Goal: Task Accomplishment & Management: Use online tool/utility

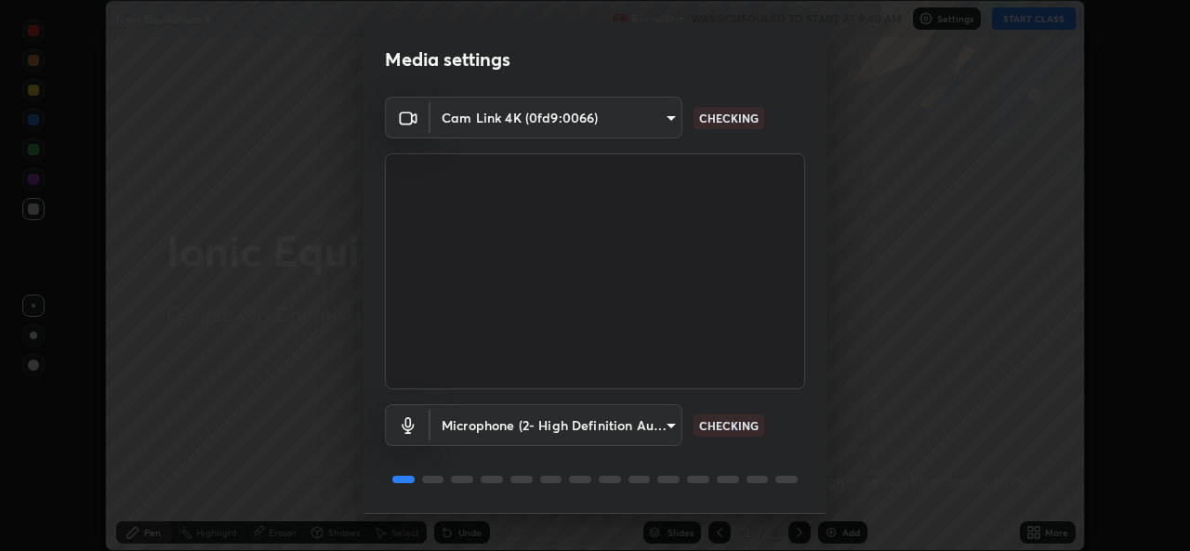
scroll to position [59, 0]
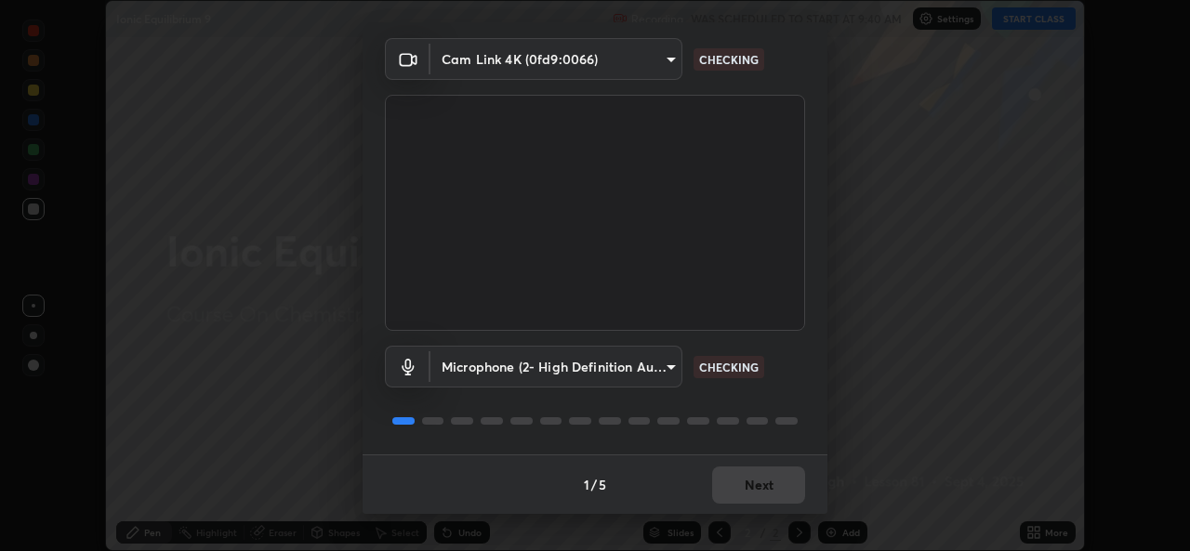
click at [780, 483] on div "1 / 5 Next" at bounding box center [594, 483] width 465 height 59
click at [772, 486] on div "1 / 5 Next" at bounding box center [594, 483] width 465 height 59
click at [774, 479] on div "1 / 5 Next" at bounding box center [594, 483] width 465 height 59
click at [779, 477] on div "1 / 5 Next" at bounding box center [594, 483] width 465 height 59
click at [779, 480] on div "1 / 5 Next" at bounding box center [594, 483] width 465 height 59
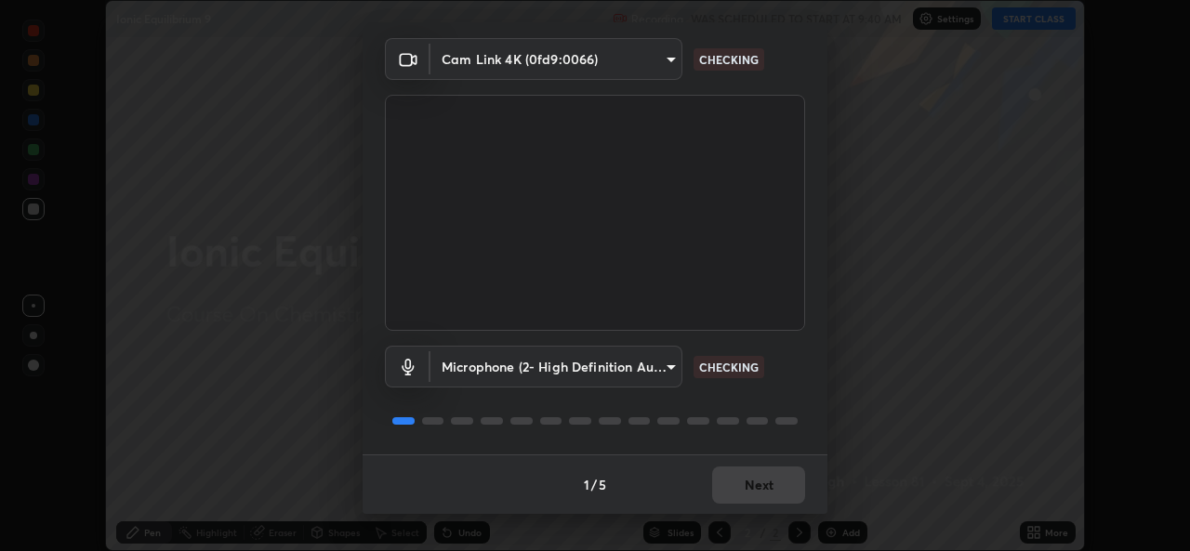
click at [777, 477] on div "1 / 5 Next" at bounding box center [594, 483] width 465 height 59
click at [776, 479] on div "1 / 5 Next" at bounding box center [594, 483] width 465 height 59
click at [779, 473] on div "1 / 5 Next" at bounding box center [594, 483] width 465 height 59
click at [779, 466] on div "1 / 5 Next" at bounding box center [594, 483] width 465 height 59
click at [771, 467] on div "1 / 5 Next" at bounding box center [594, 483] width 465 height 59
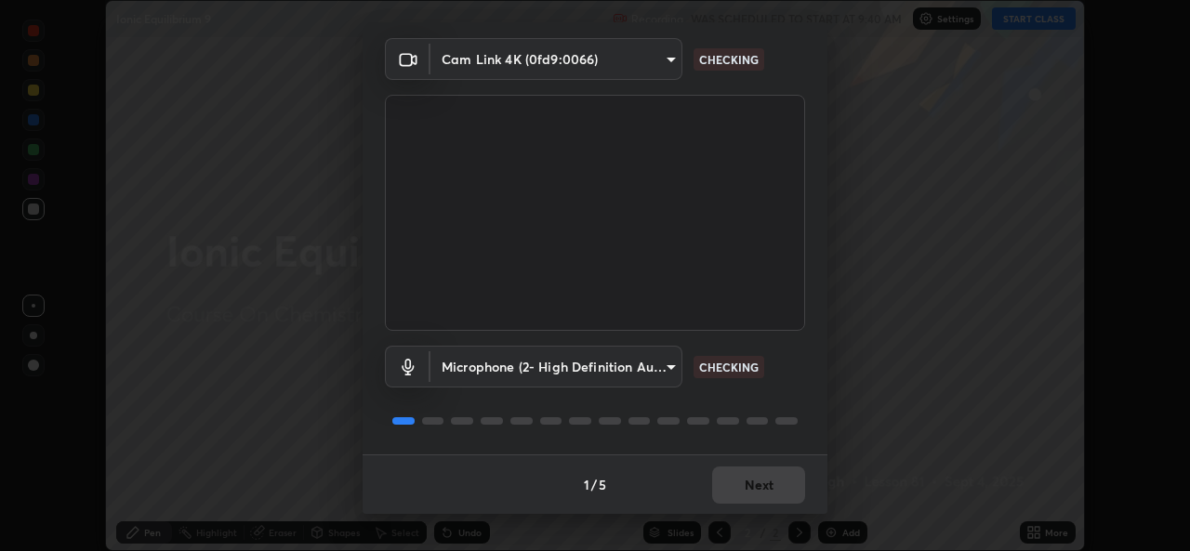
click at [770, 464] on div "1 / 5 Next" at bounding box center [594, 483] width 465 height 59
click at [763, 464] on div "1 / 5 Next" at bounding box center [594, 483] width 465 height 59
click at [759, 462] on div "1 / 5 Next" at bounding box center [594, 483] width 465 height 59
click at [762, 481] on div "1 / 5 Next" at bounding box center [594, 483] width 465 height 59
click at [760, 491] on div "1 / 5 Next" at bounding box center [594, 483] width 465 height 59
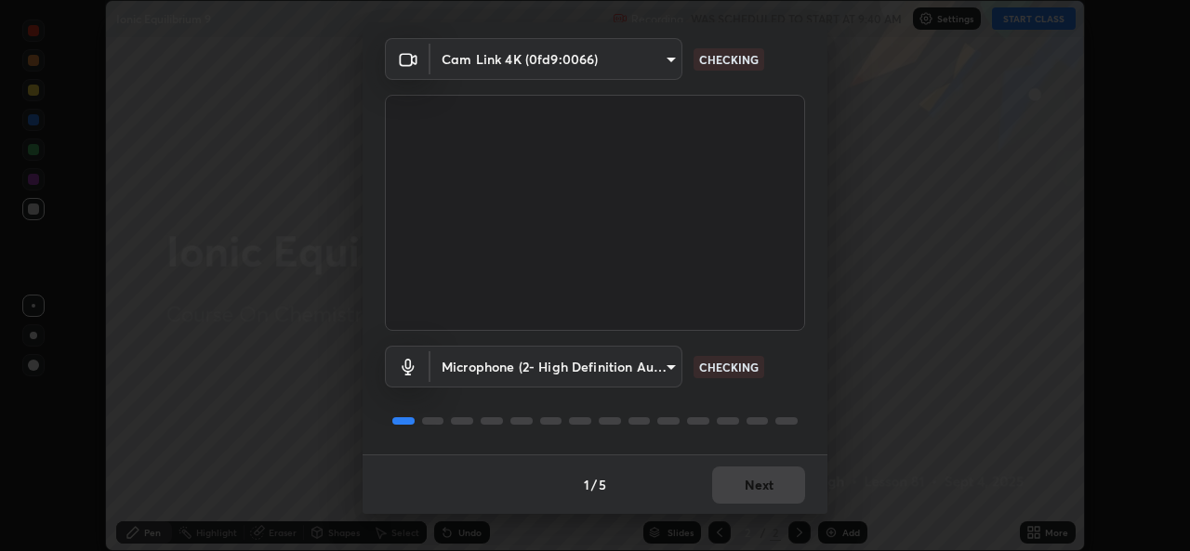
click at [759, 491] on div "1 / 5 Next" at bounding box center [594, 483] width 465 height 59
click at [752, 492] on div "1 / 5 Next" at bounding box center [594, 483] width 465 height 59
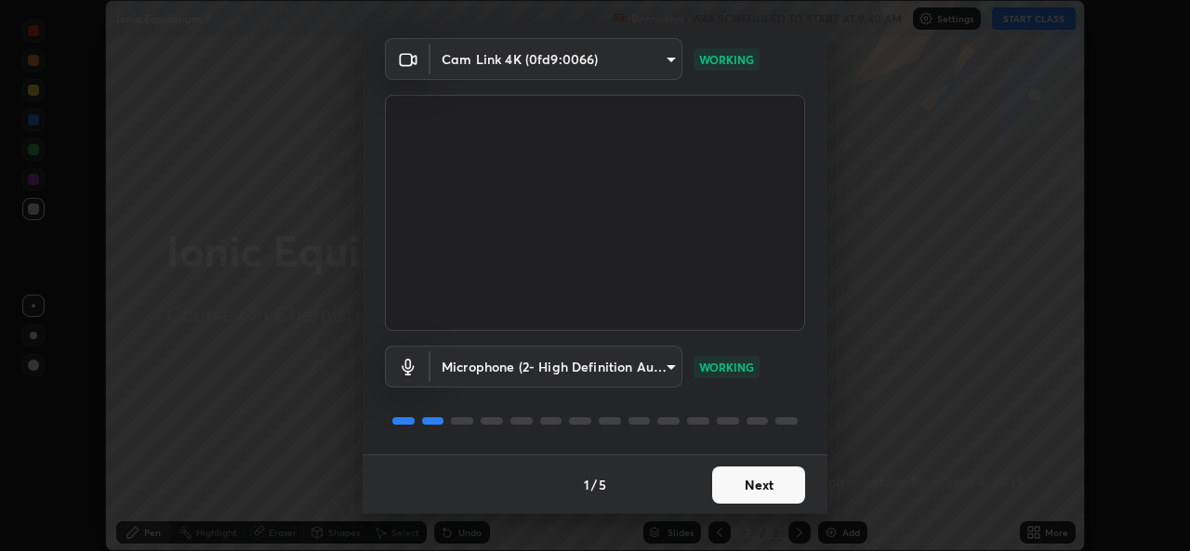
click at [746, 495] on button "Next" at bounding box center [758, 485] width 93 height 37
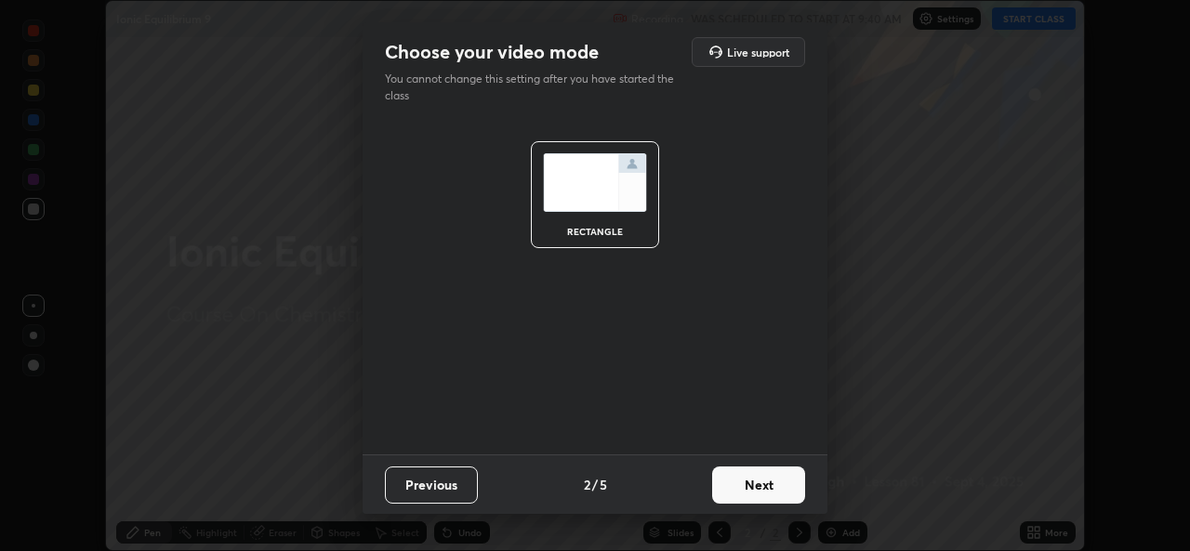
scroll to position [0, 0]
click at [748, 488] on button "Next" at bounding box center [758, 485] width 93 height 37
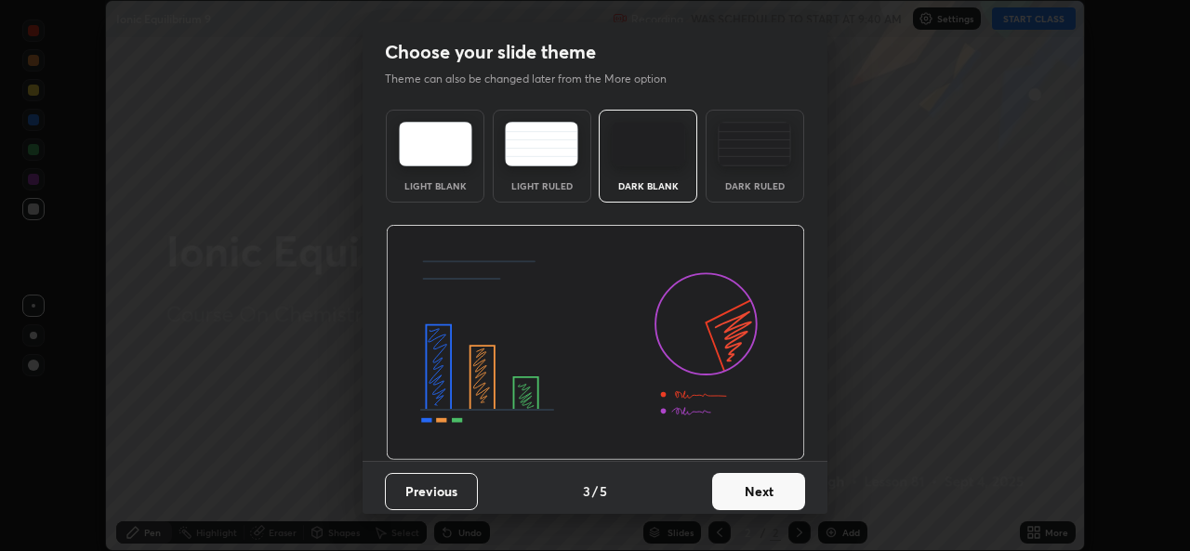
click at [751, 492] on button "Next" at bounding box center [758, 491] width 93 height 37
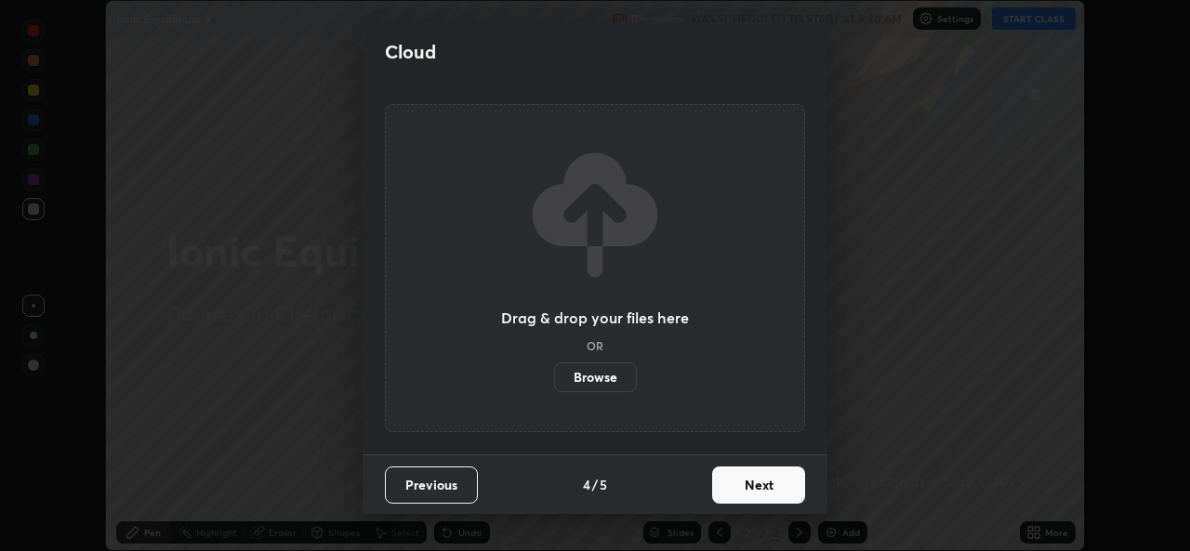
click at [613, 381] on label "Browse" at bounding box center [595, 377] width 83 height 30
click at [554, 381] on input "Browse" at bounding box center [554, 377] width 0 height 30
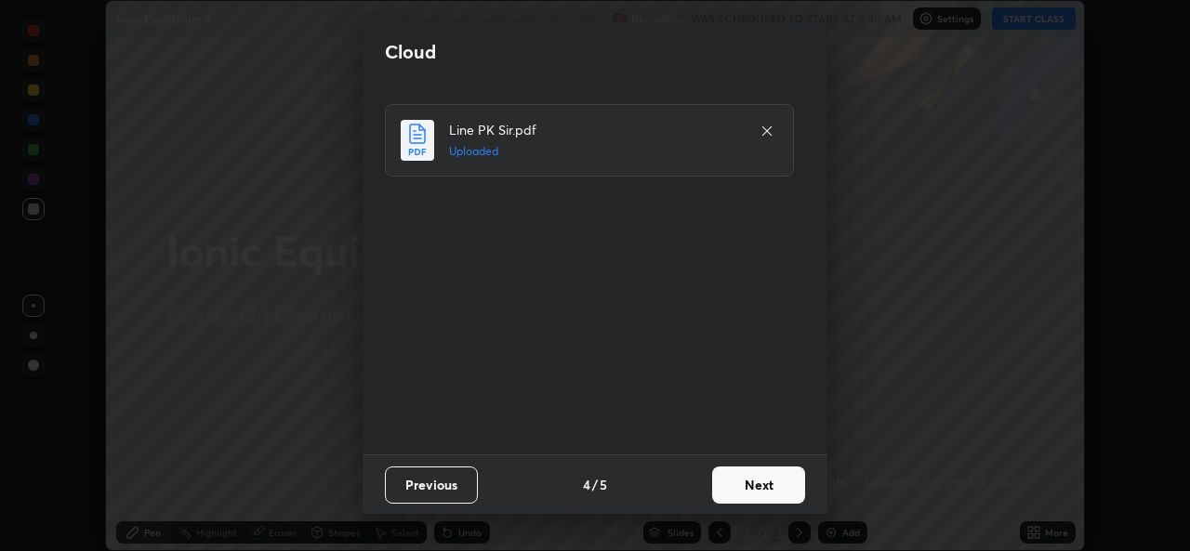
click at [761, 487] on button "Next" at bounding box center [758, 485] width 93 height 37
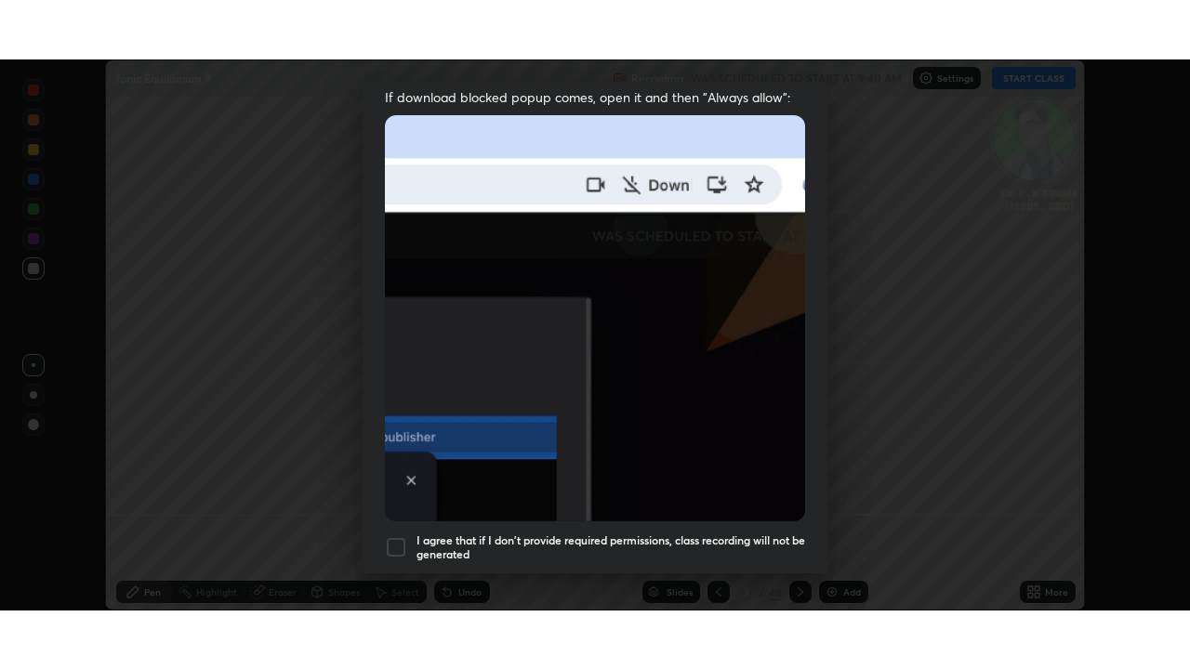
scroll to position [438, 0]
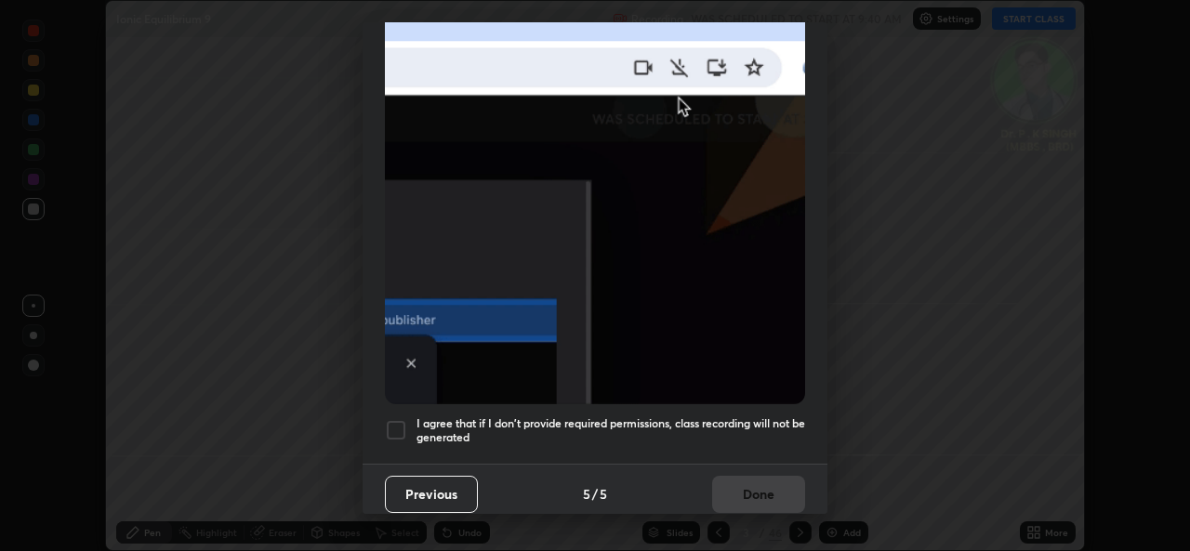
click at [677, 417] on h5 "I agree that if I don't provide required permissions, class recording will not …" at bounding box center [610, 430] width 389 height 29
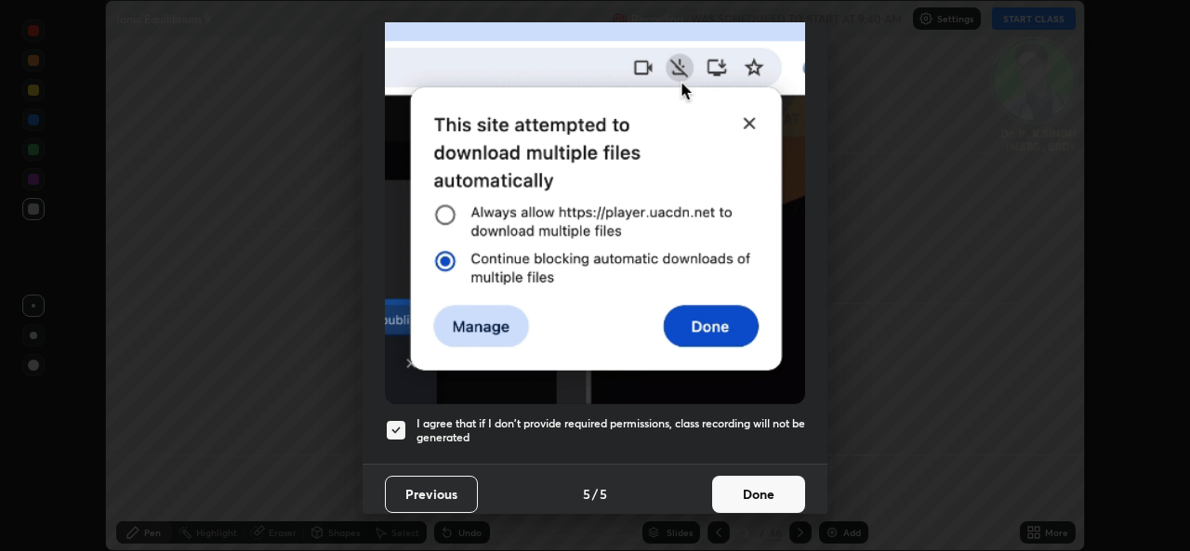
click at [738, 490] on button "Done" at bounding box center [758, 494] width 93 height 37
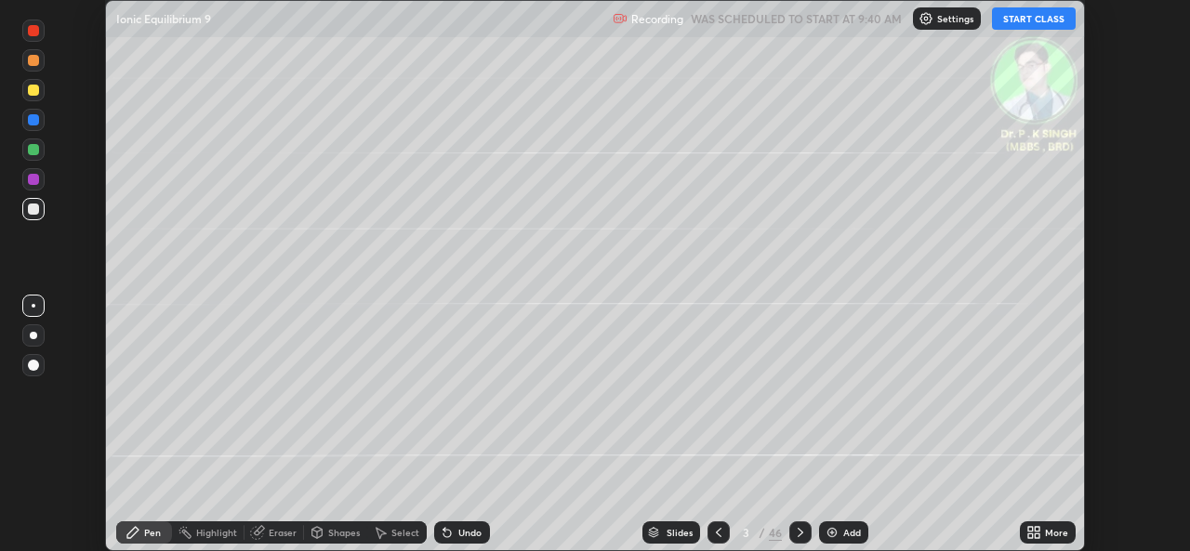
click at [1036, 529] on icon at bounding box center [1036, 529] width 5 height 5
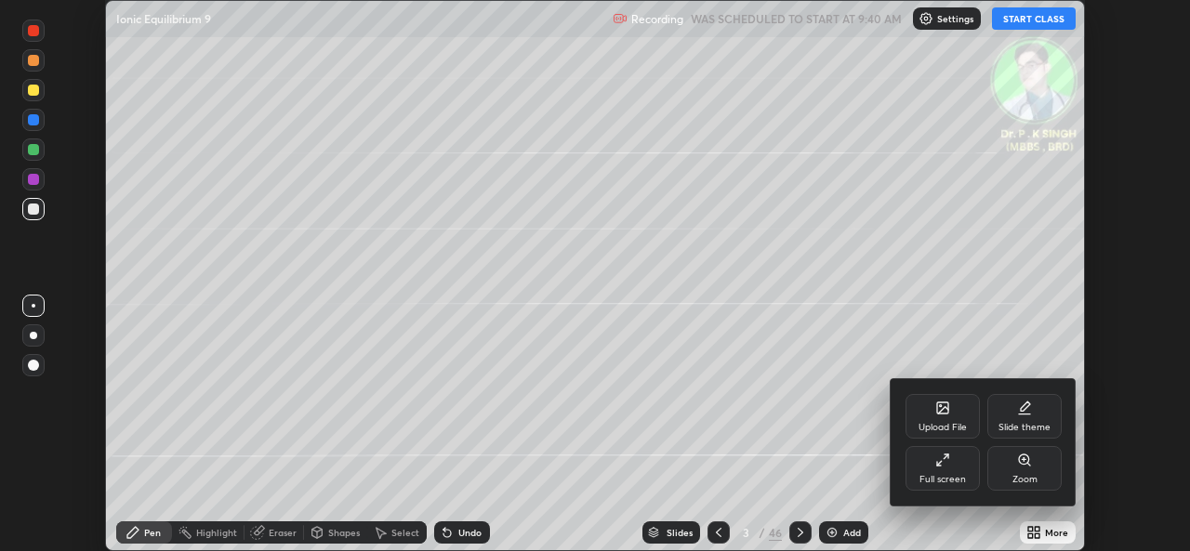
click at [925, 465] on div "Full screen" at bounding box center [942, 468] width 74 height 45
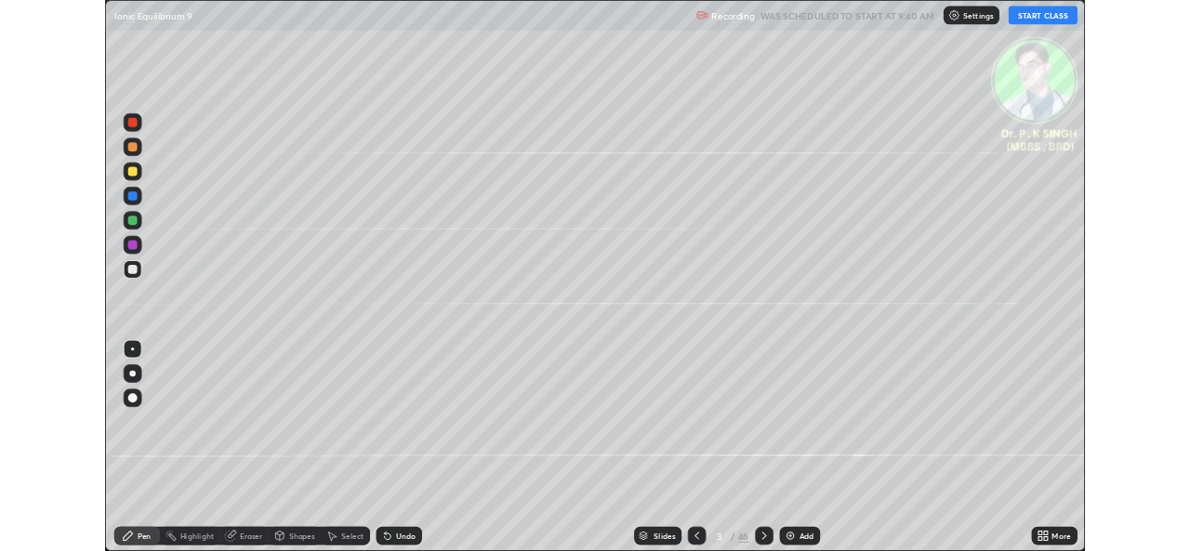
scroll to position [669, 1190]
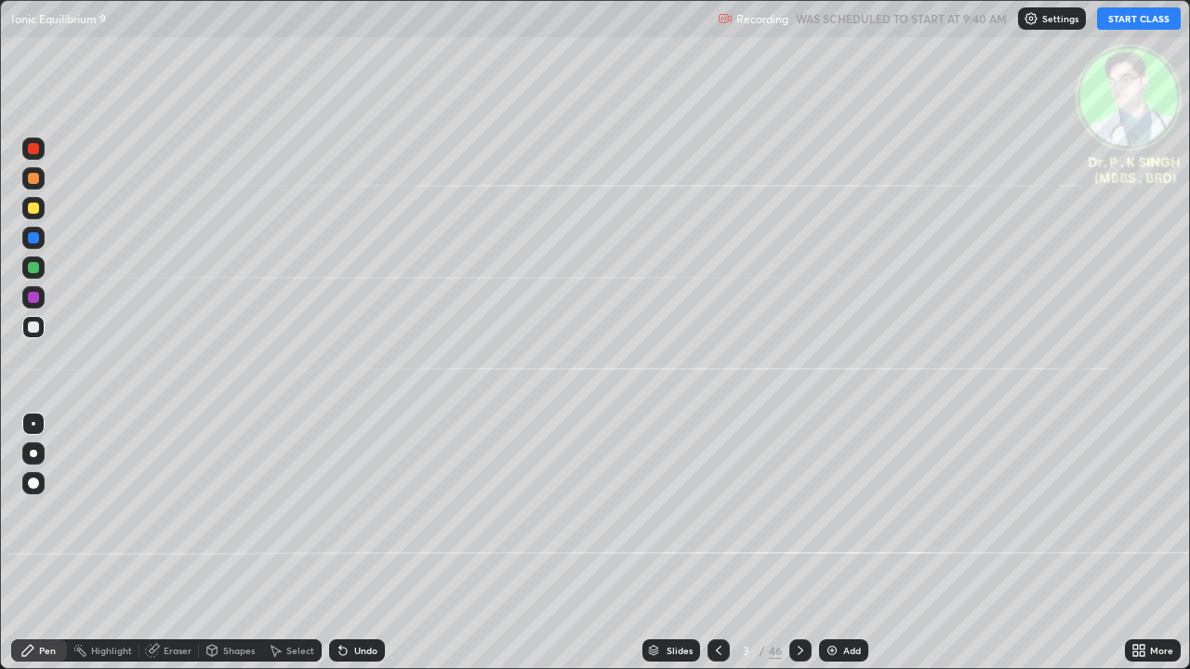
click at [1131, 16] on button "START CLASS" at bounding box center [1139, 18] width 84 height 22
click at [36, 213] on div at bounding box center [33, 208] width 11 height 11
click at [797, 550] on icon at bounding box center [800, 650] width 15 height 15
click at [33, 266] on div at bounding box center [33, 267] width 11 height 11
click at [35, 207] on div at bounding box center [33, 208] width 11 height 11
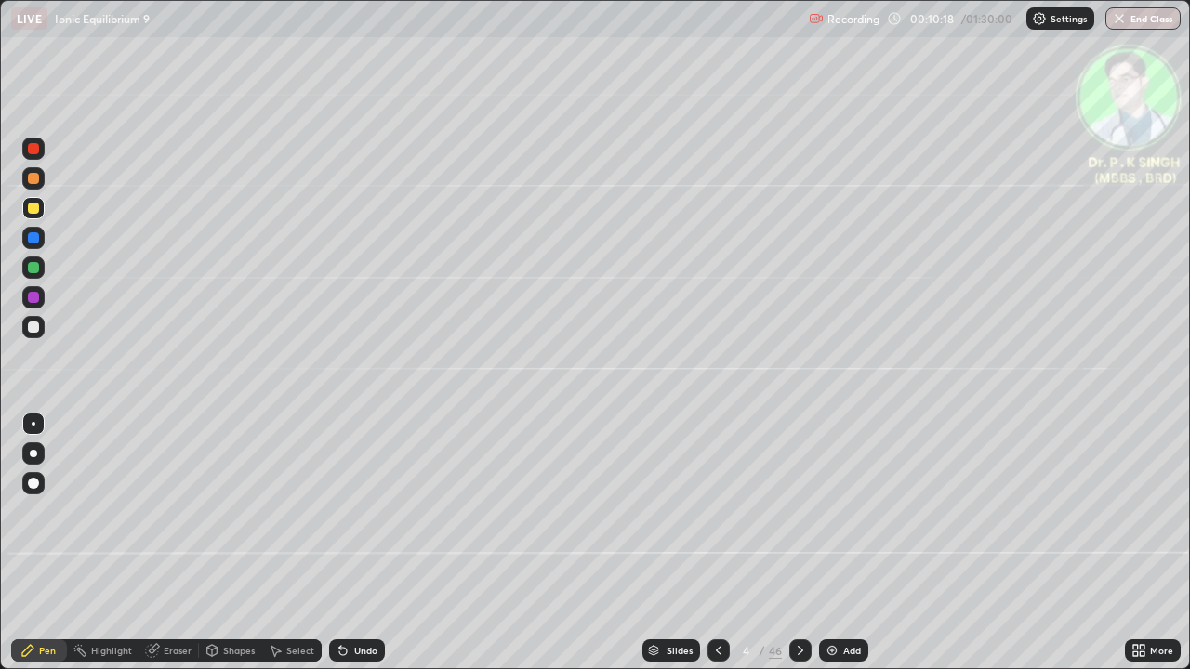
click at [37, 269] on div at bounding box center [33, 267] width 11 height 11
click at [37, 208] on div at bounding box center [33, 208] width 11 height 11
click at [28, 210] on div at bounding box center [33, 208] width 11 height 11
click at [797, 550] on div at bounding box center [800, 650] width 22 height 22
click at [41, 269] on div at bounding box center [33, 268] width 22 height 22
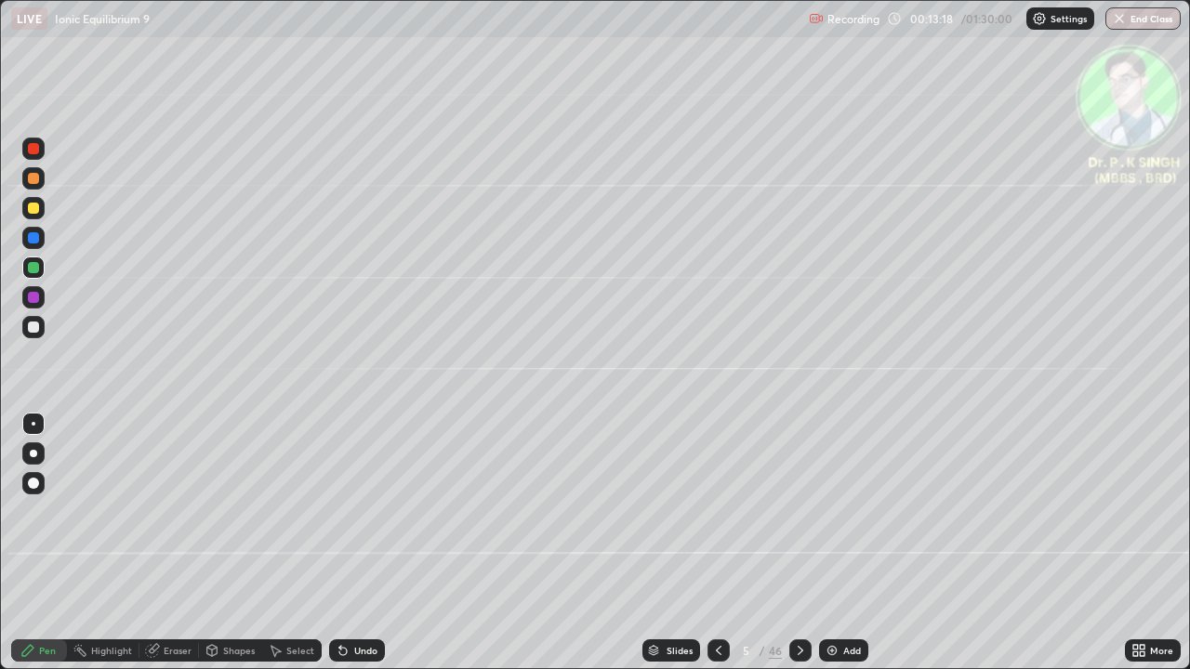
click at [41, 210] on div at bounding box center [33, 208] width 22 height 22
click at [798, 550] on icon at bounding box center [800, 650] width 15 height 15
click at [35, 209] on div at bounding box center [33, 208] width 11 height 11
click at [804, 550] on div at bounding box center [800, 650] width 22 height 22
click at [797, 550] on div at bounding box center [800, 650] width 22 height 22
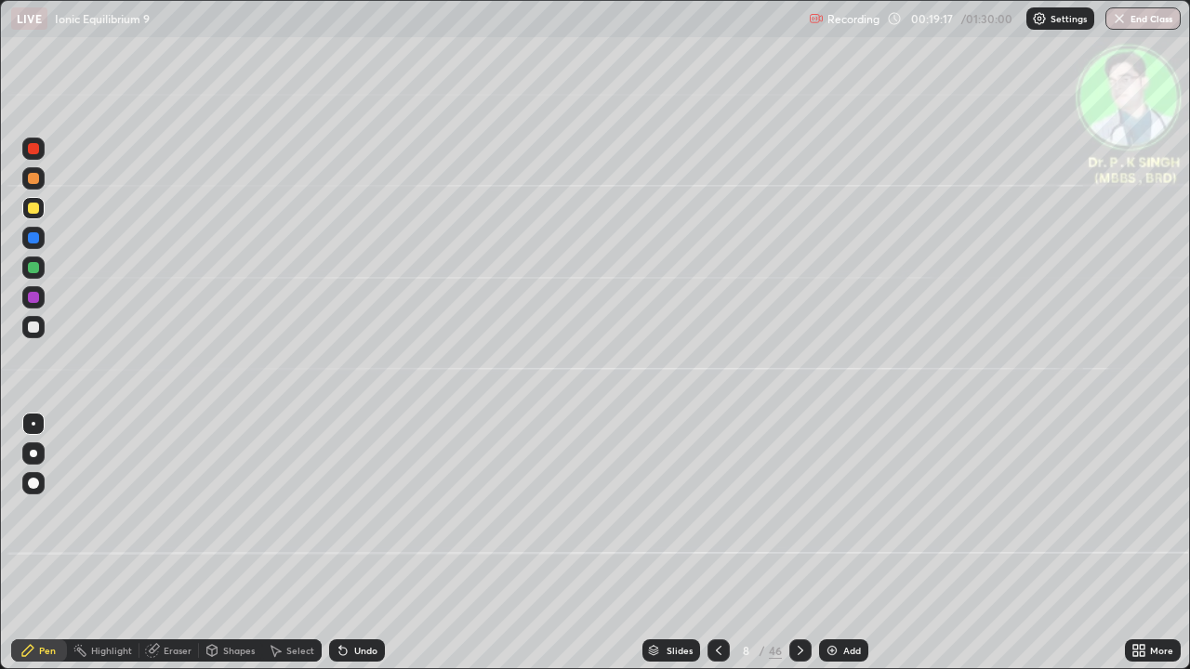
click at [155, 550] on icon at bounding box center [154, 648] width 10 height 9
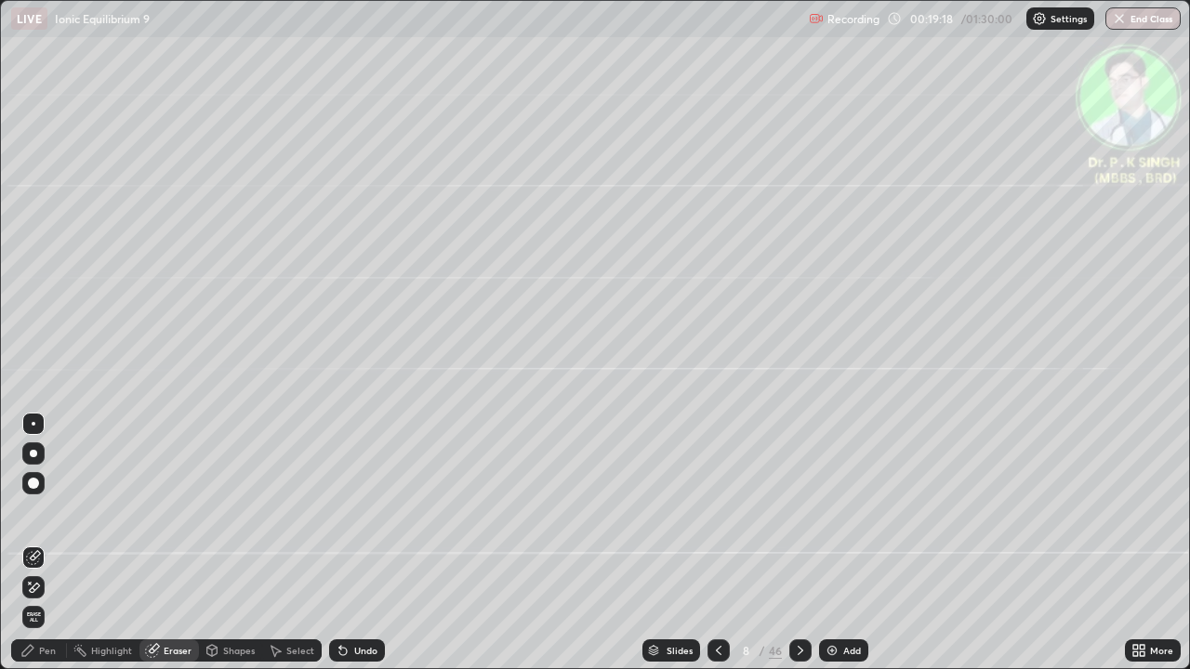
click at [33, 550] on icon at bounding box center [35, 587] width 10 height 9
click at [42, 550] on div "Pen" at bounding box center [47, 650] width 17 height 9
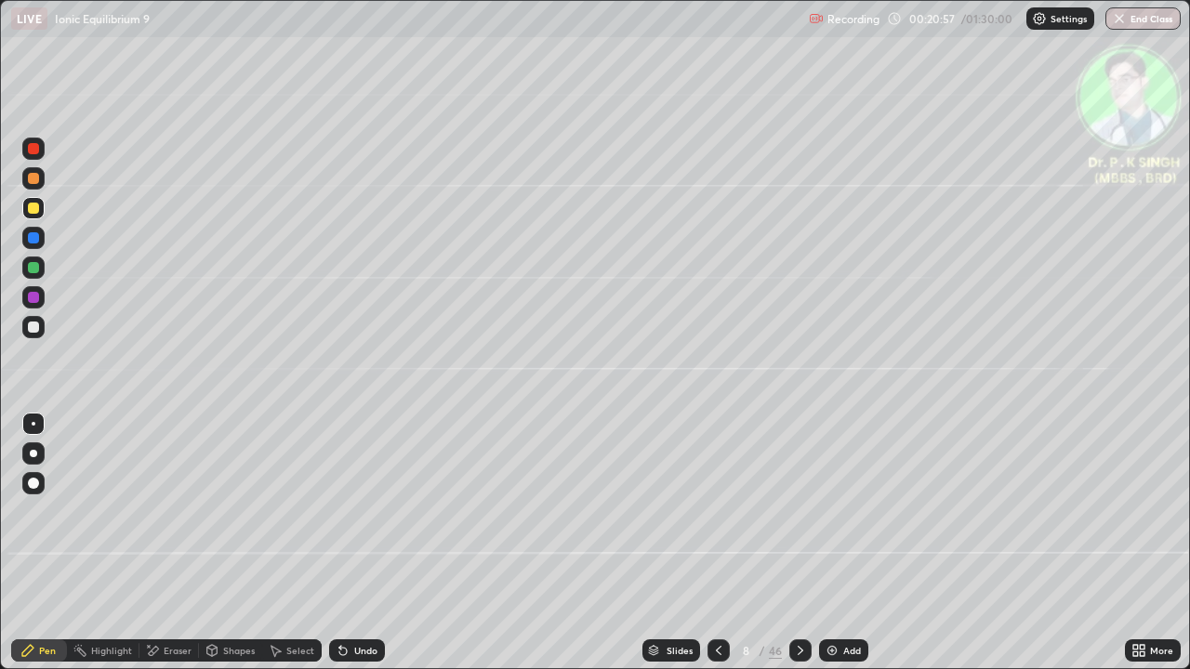
click at [800, 550] on div at bounding box center [800, 650] width 22 height 22
click at [39, 270] on div at bounding box center [33, 268] width 22 height 22
click at [43, 209] on div at bounding box center [33, 208] width 22 height 22
click at [789, 550] on div at bounding box center [800, 650] width 22 height 22
click at [41, 213] on div at bounding box center [33, 208] width 22 height 22
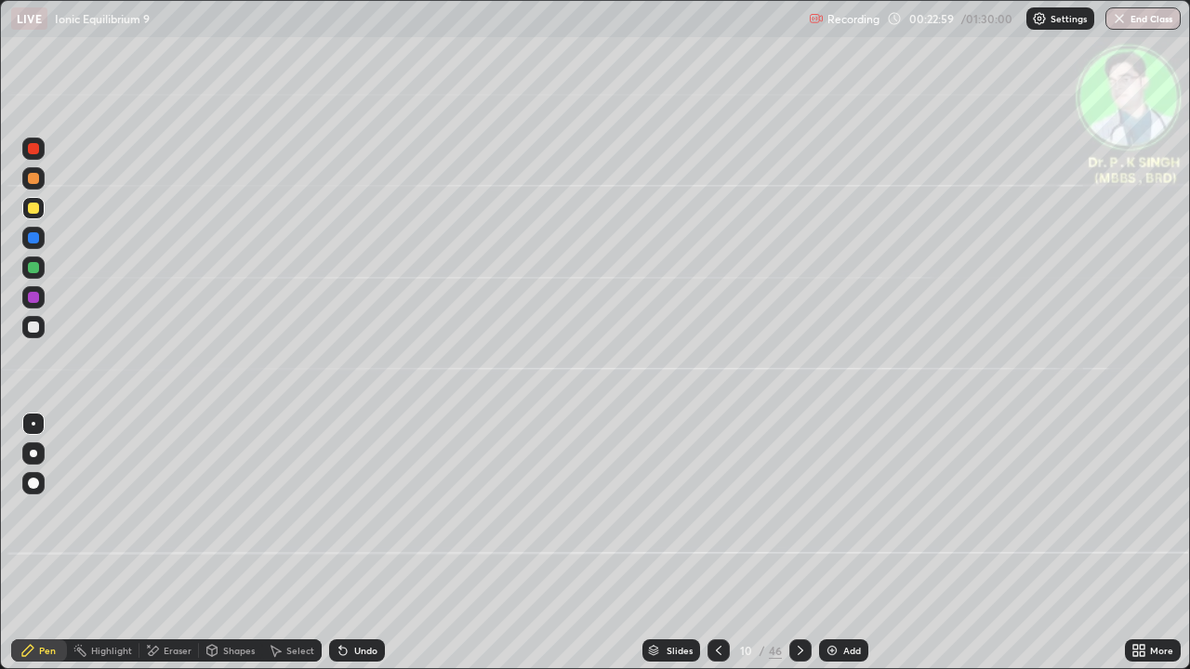
click at [718, 550] on icon at bounding box center [718, 650] width 15 height 15
click at [805, 550] on icon at bounding box center [800, 650] width 15 height 15
click at [802, 550] on div at bounding box center [800, 650] width 22 height 22
click at [795, 550] on div at bounding box center [800, 650] width 22 height 37
click at [717, 550] on icon at bounding box center [718, 650] width 15 height 15
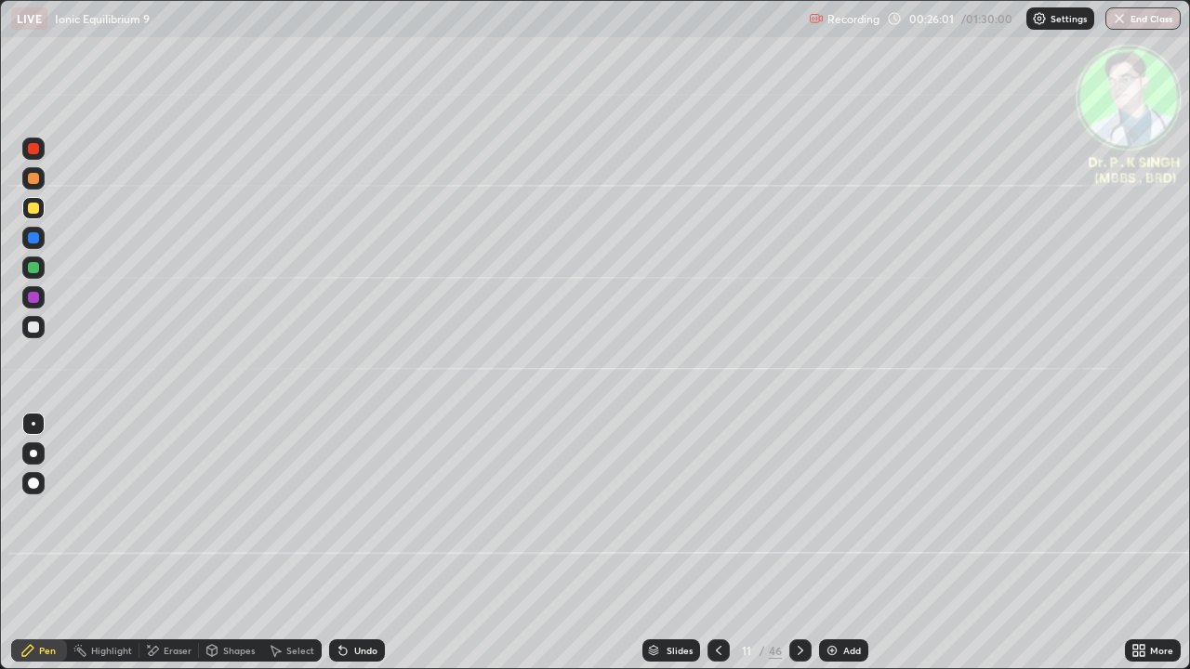
click at [718, 550] on icon at bounding box center [718, 650] width 15 height 15
click at [791, 550] on div at bounding box center [800, 650] width 22 height 22
click at [797, 550] on icon at bounding box center [800, 650] width 15 height 15
click at [800, 550] on div at bounding box center [800, 650] width 22 height 22
click at [36, 215] on div at bounding box center [33, 208] width 22 height 22
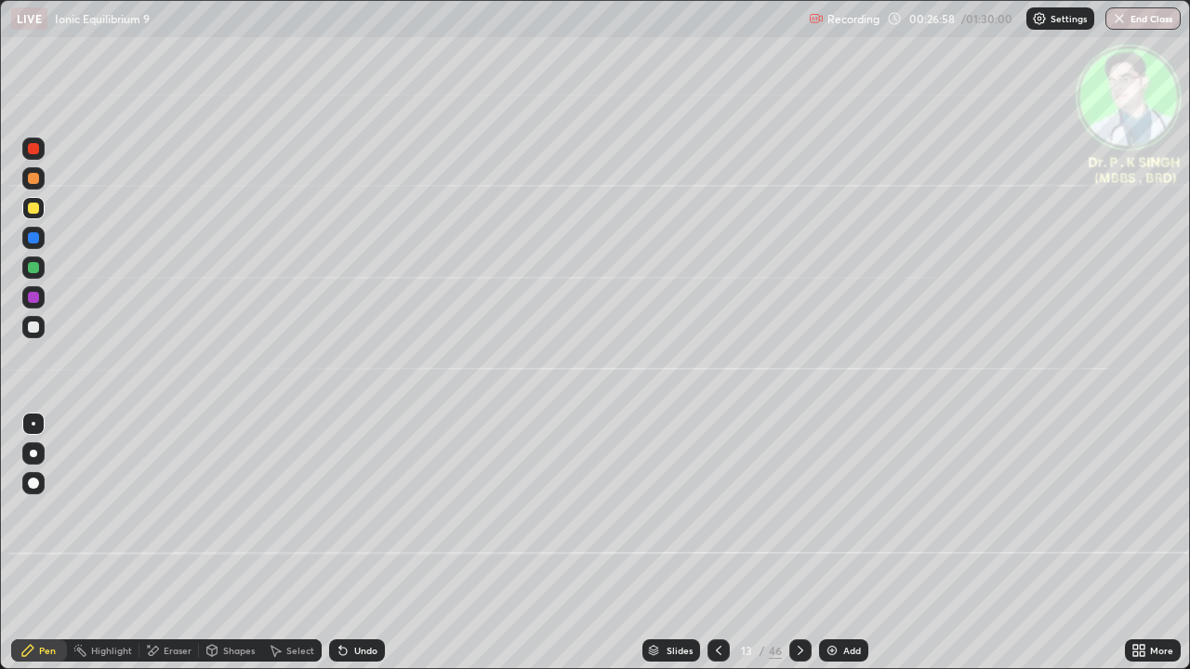
click at [796, 550] on div at bounding box center [800, 650] width 22 height 22
click at [797, 550] on div at bounding box center [800, 650] width 22 height 37
click at [799, 550] on div at bounding box center [800, 650] width 22 height 37
click at [37, 270] on div at bounding box center [33, 267] width 11 height 11
click at [37, 207] on div at bounding box center [33, 208] width 11 height 11
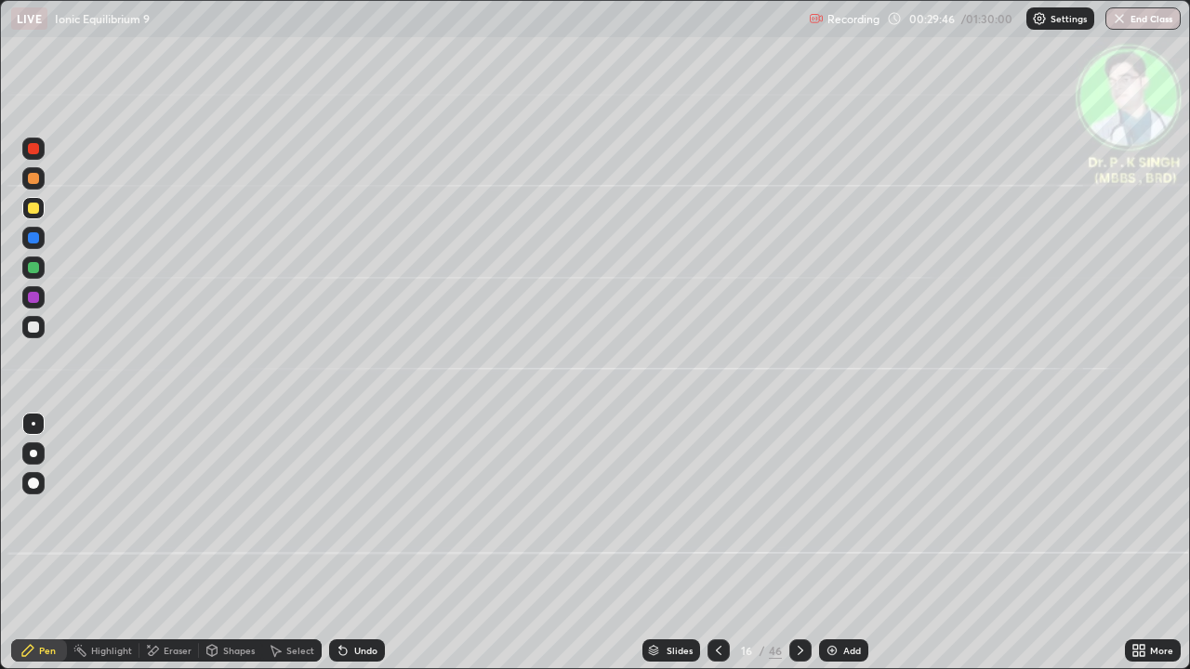
click at [36, 238] on div at bounding box center [33, 237] width 11 height 11
click at [30, 213] on div at bounding box center [33, 208] width 11 height 11
click at [796, 550] on div at bounding box center [800, 650] width 22 height 22
click at [44, 214] on div at bounding box center [33, 208] width 22 height 30
click at [798, 550] on icon at bounding box center [800, 650] width 15 height 15
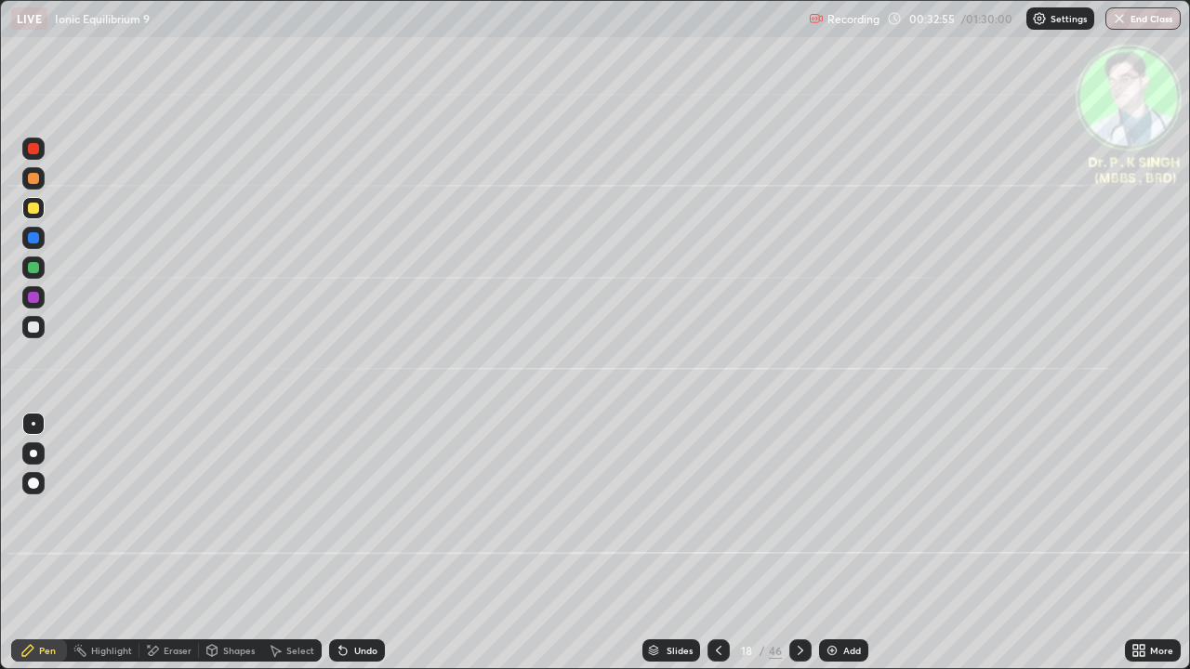
click at [154, 550] on icon at bounding box center [154, 650] width 10 height 9
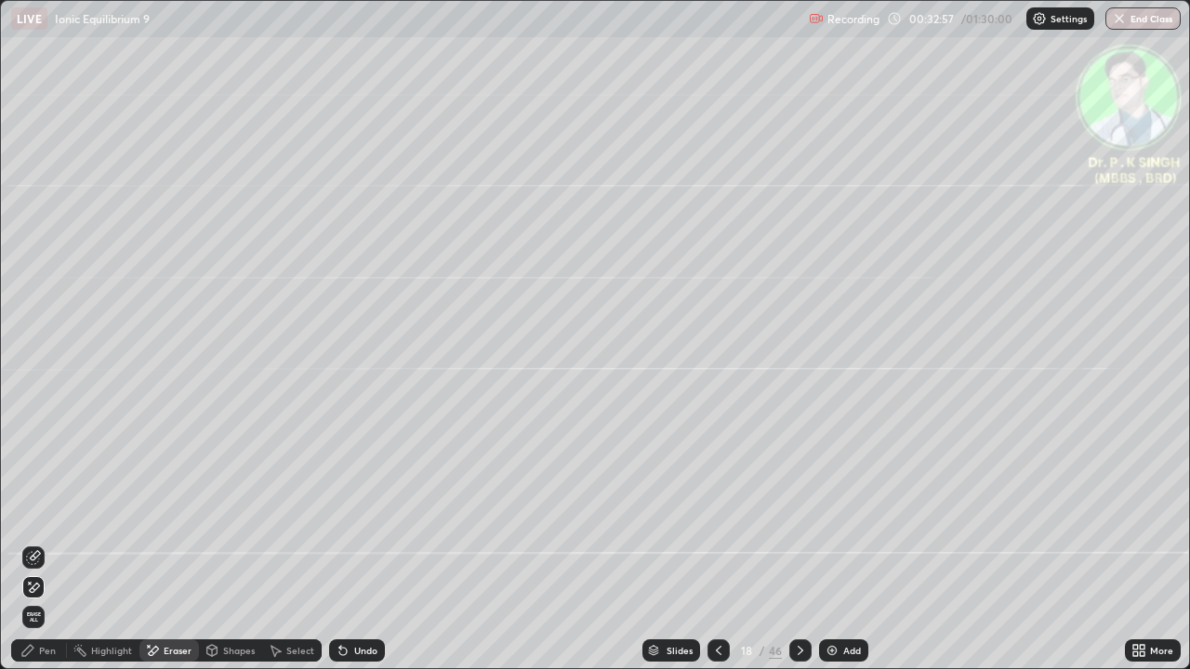
click at [43, 550] on div "Pen" at bounding box center [47, 650] width 17 height 9
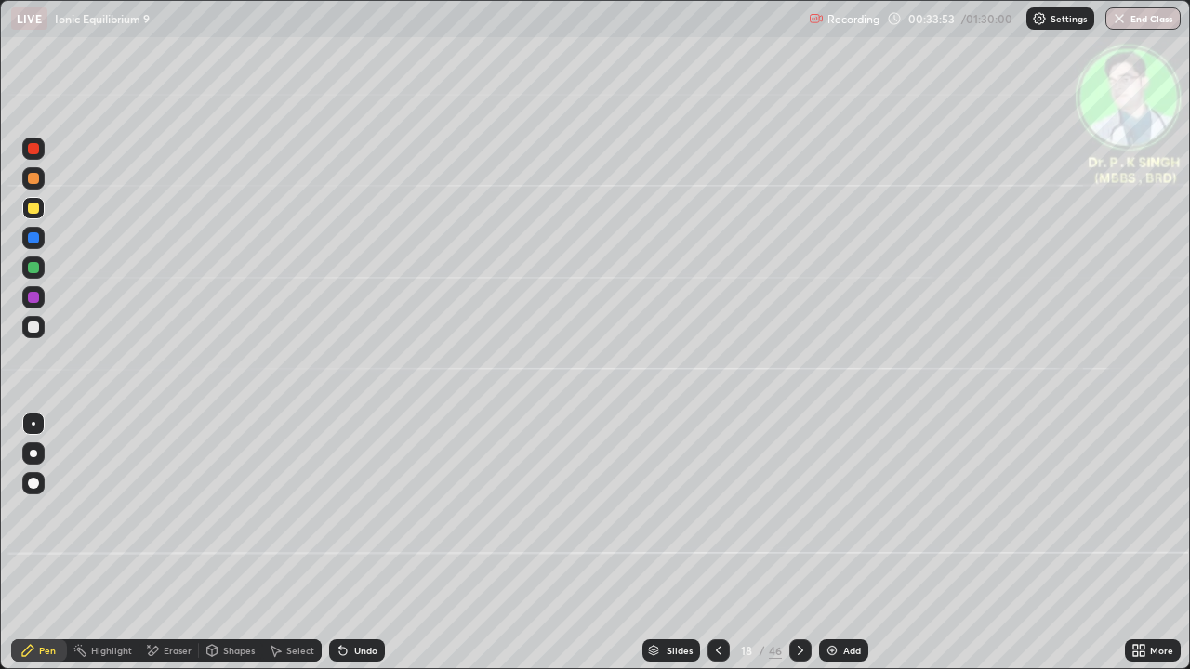
click at [796, 550] on div at bounding box center [800, 650] width 22 height 22
click at [793, 550] on icon at bounding box center [800, 650] width 15 height 15
click at [798, 550] on icon at bounding box center [800, 650] width 15 height 15
click at [35, 236] on div at bounding box center [33, 237] width 11 height 11
click at [34, 208] on div at bounding box center [33, 208] width 11 height 11
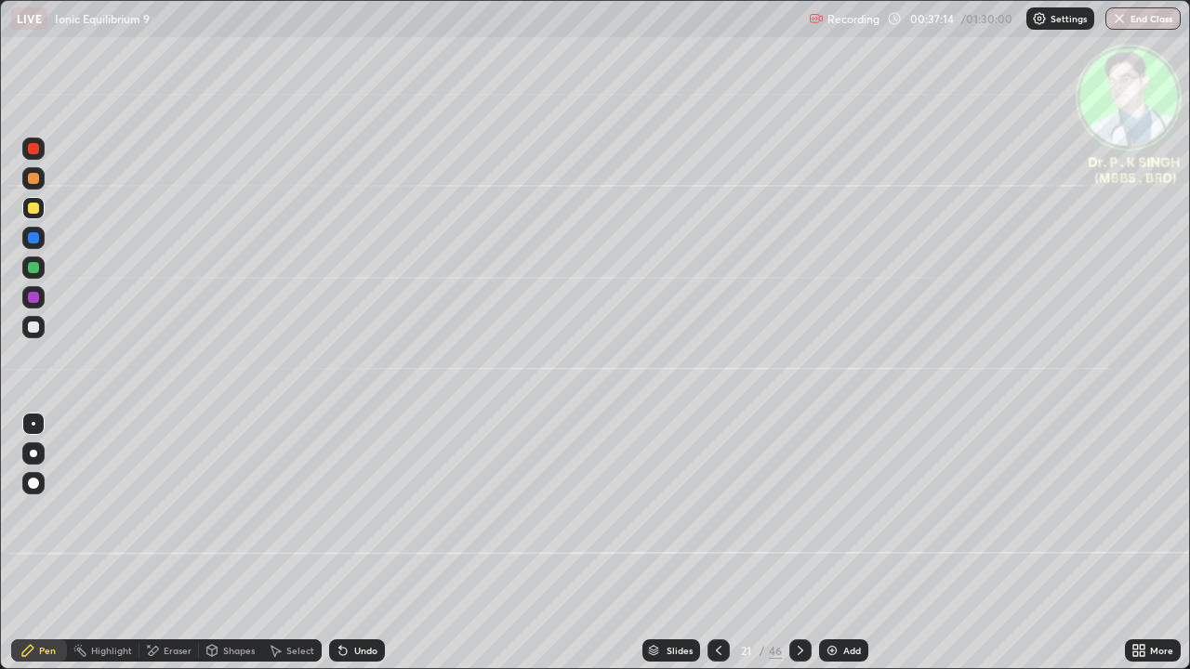
click at [156, 550] on icon at bounding box center [154, 650] width 10 height 9
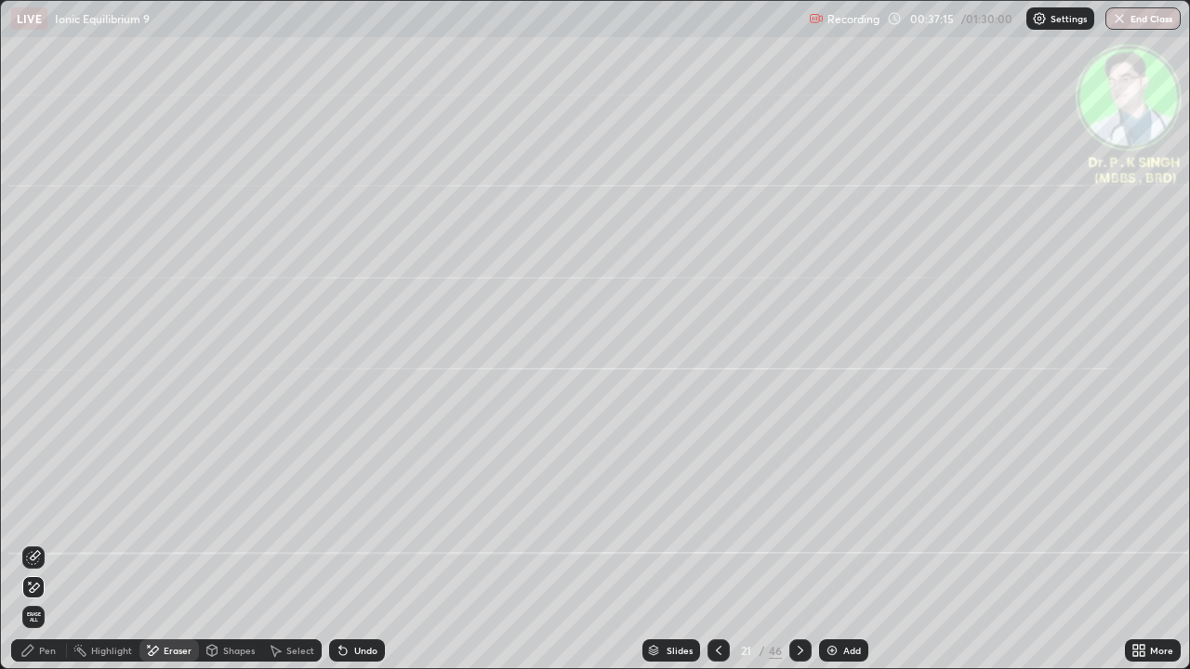
click at [37, 550] on icon at bounding box center [33, 588] width 15 height 16
click at [39, 550] on div "Pen" at bounding box center [47, 650] width 17 height 9
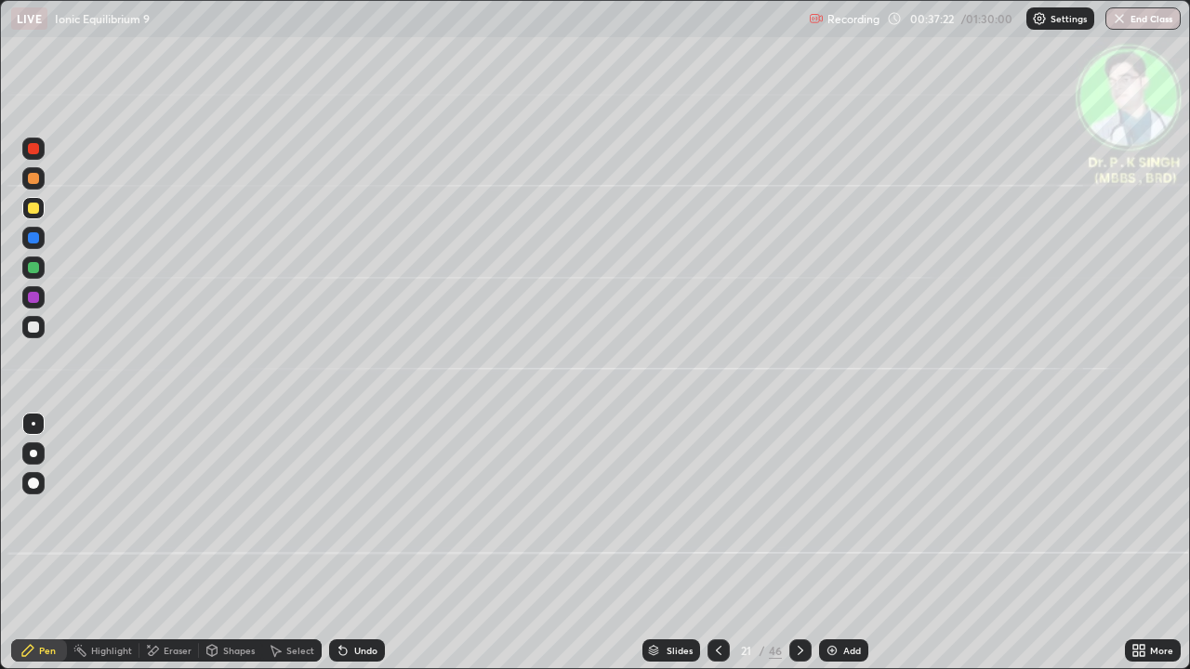
click at [47, 242] on div at bounding box center [34, 238] width 30 height 30
click at [38, 211] on div at bounding box center [33, 208] width 11 height 11
click at [799, 550] on icon at bounding box center [800, 650] width 15 height 15
click at [790, 550] on div at bounding box center [800, 650] width 22 height 22
click at [38, 205] on div at bounding box center [33, 208] width 11 height 11
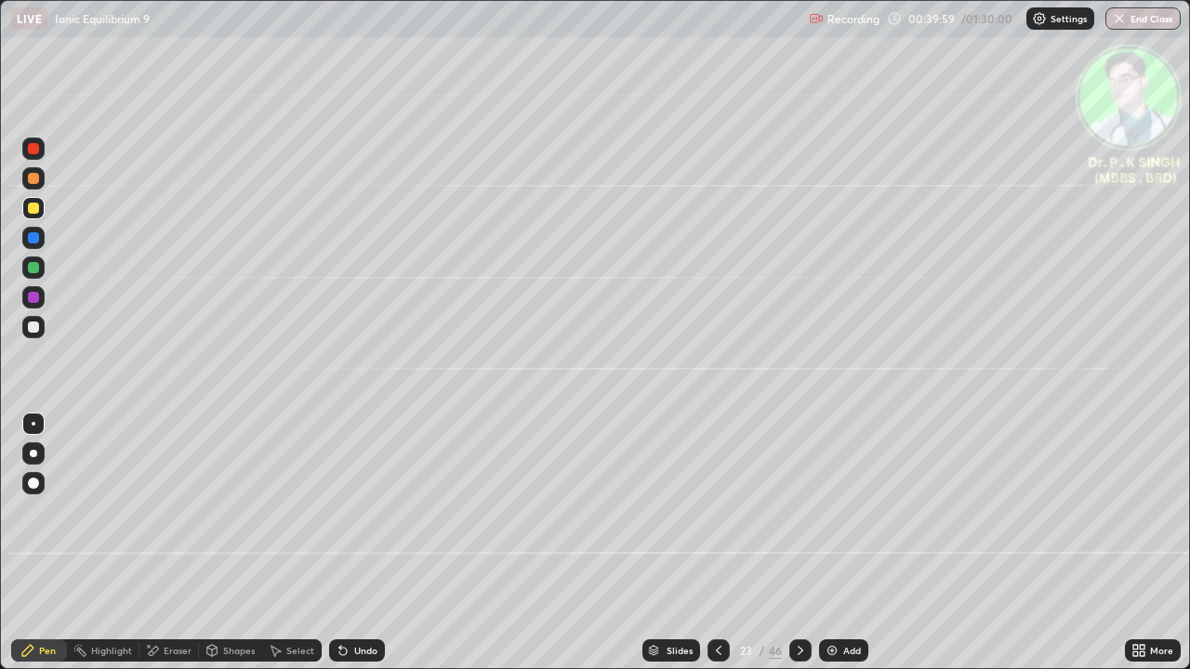
click at [715, 550] on icon at bounding box center [718, 650] width 15 height 15
click at [798, 550] on div at bounding box center [800, 650] width 22 height 22
click at [797, 550] on div at bounding box center [800, 650] width 22 height 22
click at [718, 550] on div at bounding box center [718, 650] width 22 height 37
click at [799, 550] on div at bounding box center [800, 650] width 22 height 37
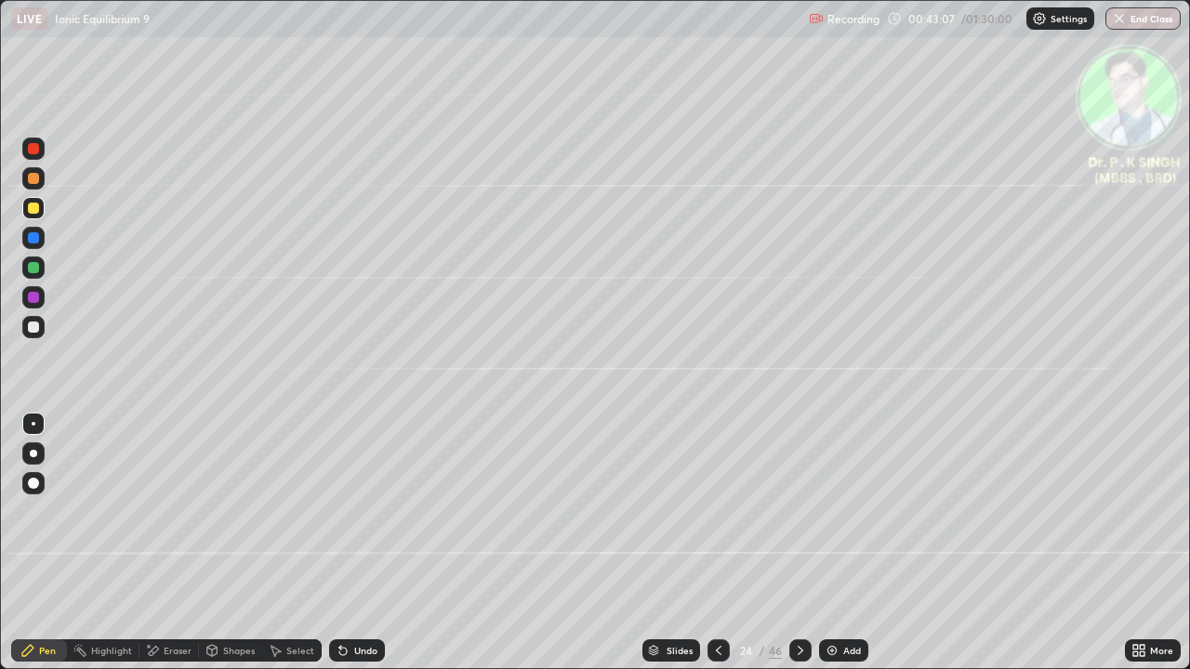
click at [794, 550] on icon at bounding box center [800, 650] width 15 height 15
click at [797, 550] on div at bounding box center [800, 650] width 22 height 22
click at [35, 270] on div at bounding box center [33, 267] width 11 height 11
click at [32, 203] on div at bounding box center [33, 208] width 11 height 11
click at [33, 238] on div at bounding box center [33, 237] width 11 height 11
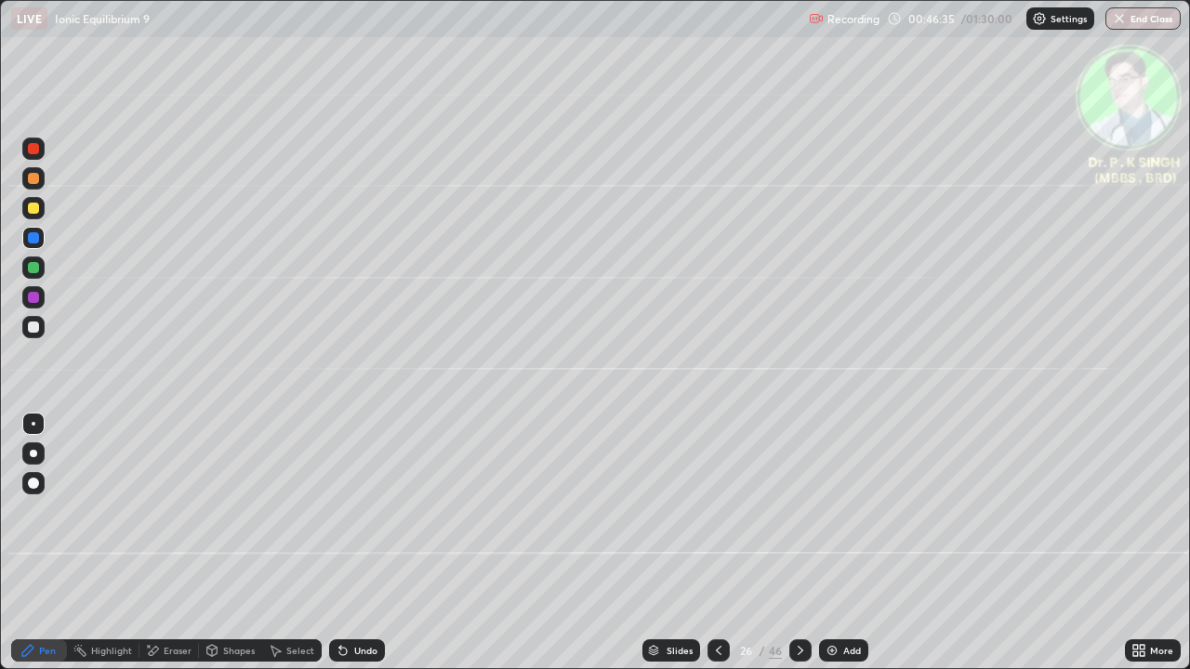
click at [798, 550] on icon at bounding box center [800, 650] width 15 height 15
click at [41, 238] on div at bounding box center [33, 238] width 22 height 22
click at [795, 550] on div at bounding box center [800, 650] width 22 height 22
click at [42, 207] on div at bounding box center [33, 208] width 22 height 22
click at [797, 550] on icon at bounding box center [800, 650] width 15 height 15
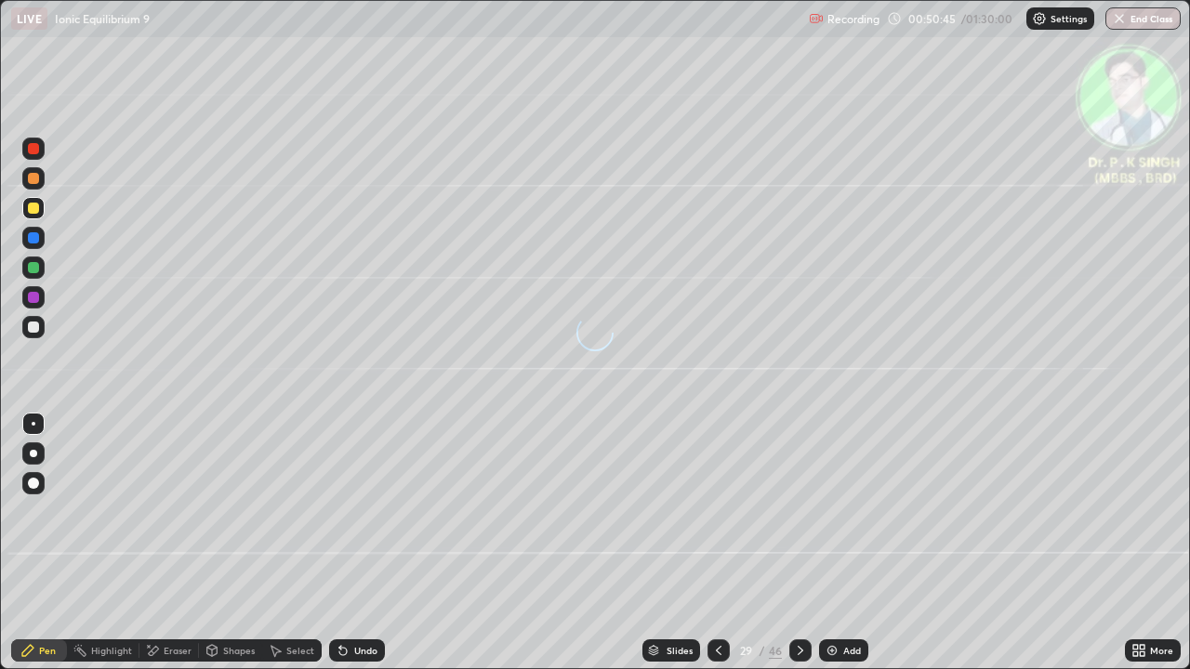
click at [37, 269] on div at bounding box center [33, 267] width 11 height 11
click at [33, 210] on div at bounding box center [33, 208] width 11 height 11
click at [793, 550] on icon at bounding box center [800, 650] width 15 height 15
click at [798, 550] on icon at bounding box center [800, 650] width 15 height 15
click at [33, 267] on div at bounding box center [33, 267] width 11 height 11
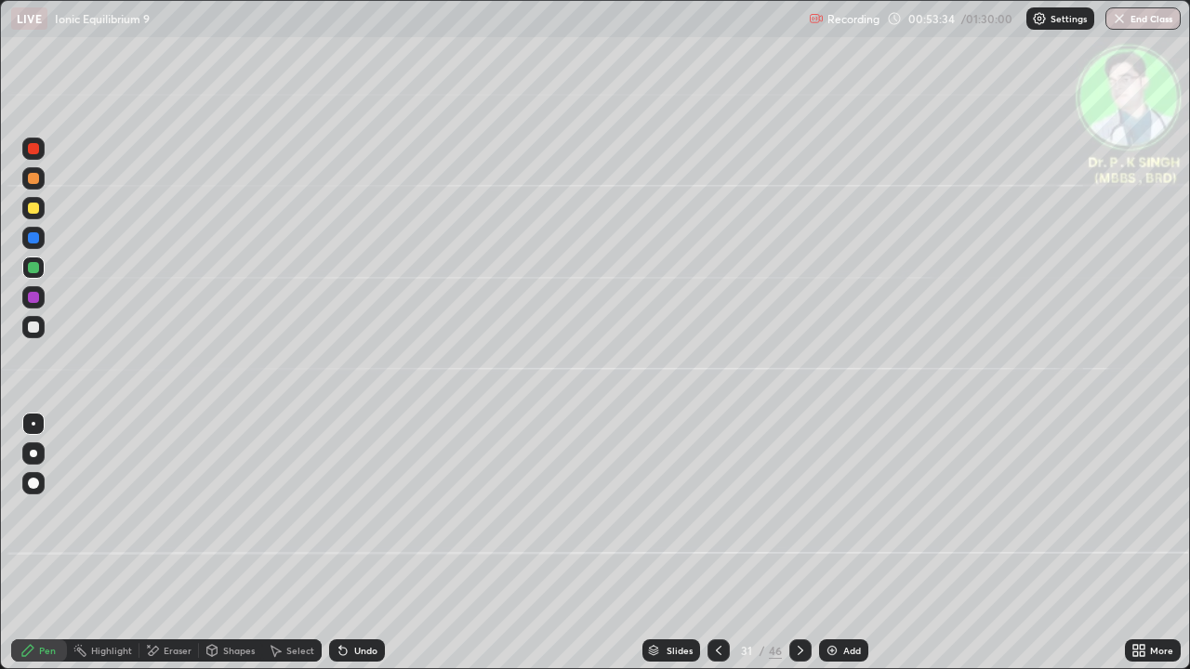
click at [38, 208] on div at bounding box center [33, 208] width 11 height 11
click at [156, 550] on icon at bounding box center [154, 650] width 10 height 9
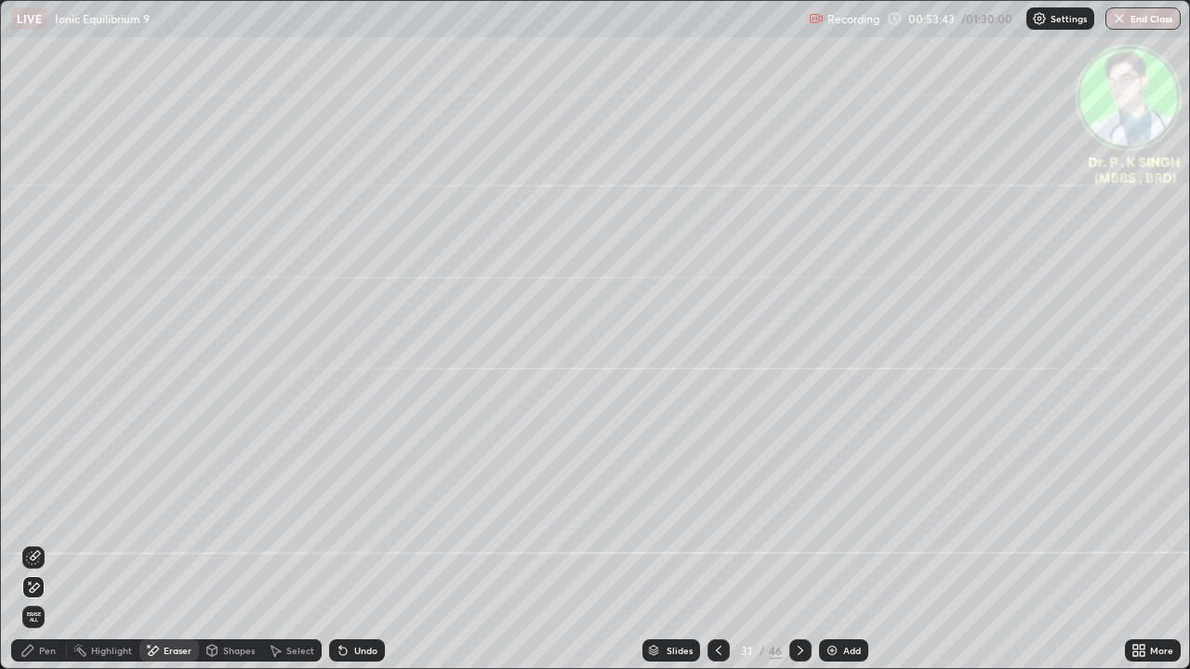
click at [38, 546] on div at bounding box center [33, 558] width 22 height 30
click at [46, 550] on div "Pen" at bounding box center [47, 650] width 17 height 9
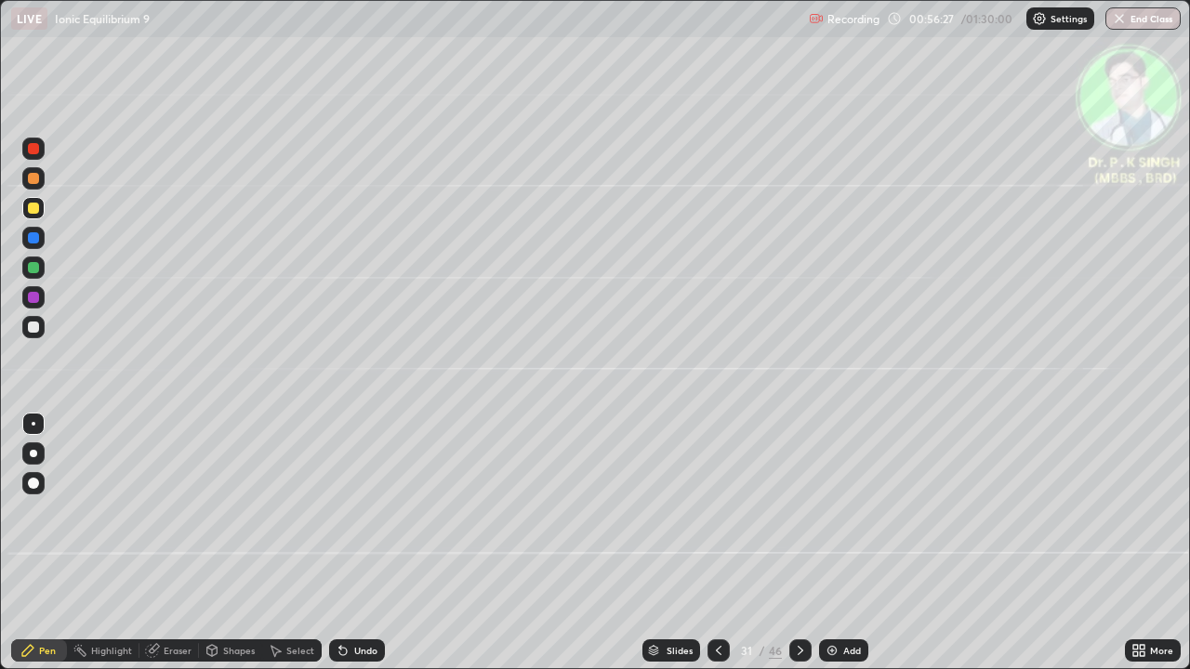
click at [797, 550] on div at bounding box center [800, 650] width 22 height 22
click at [158, 550] on icon at bounding box center [154, 648] width 10 height 9
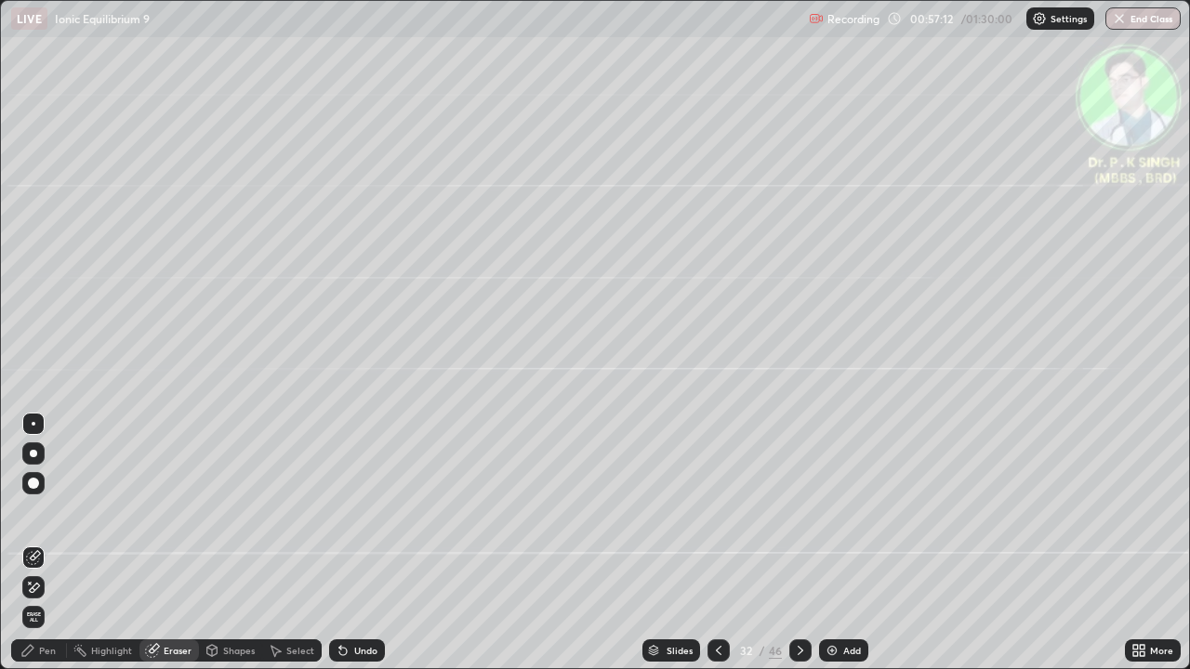
click at [39, 550] on icon at bounding box center [33, 588] width 15 height 16
click at [43, 550] on div "Pen" at bounding box center [47, 650] width 17 height 9
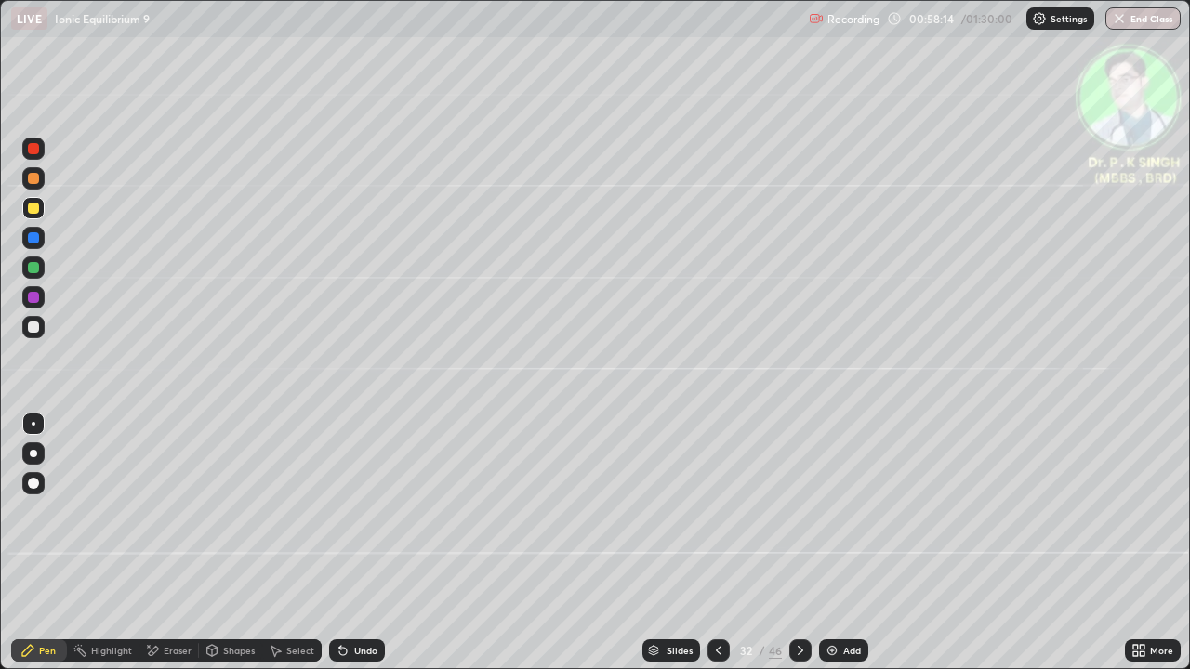
click at [797, 550] on div at bounding box center [800, 650] width 22 height 37
click at [152, 550] on icon at bounding box center [152, 651] width 15 height 16
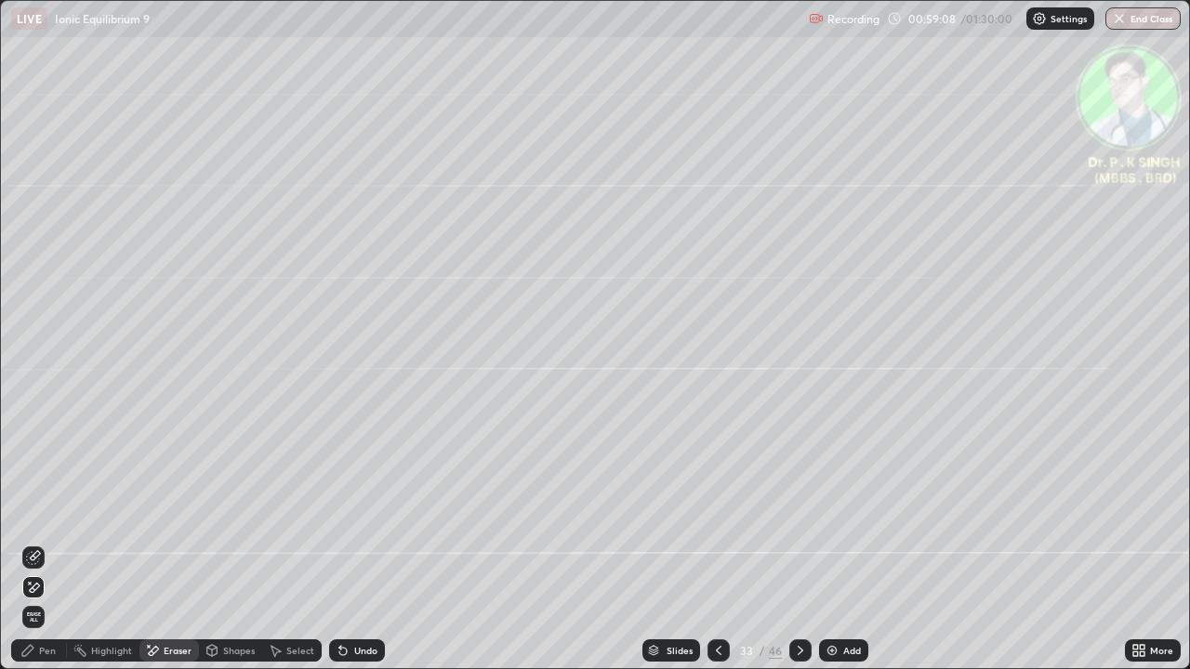
click at [38, 550] on icon at bounding box center [33, 588] width 15 height 16
click at [38, 550] on div "Pen" at bounding box center [39, 650] width 56 height 22
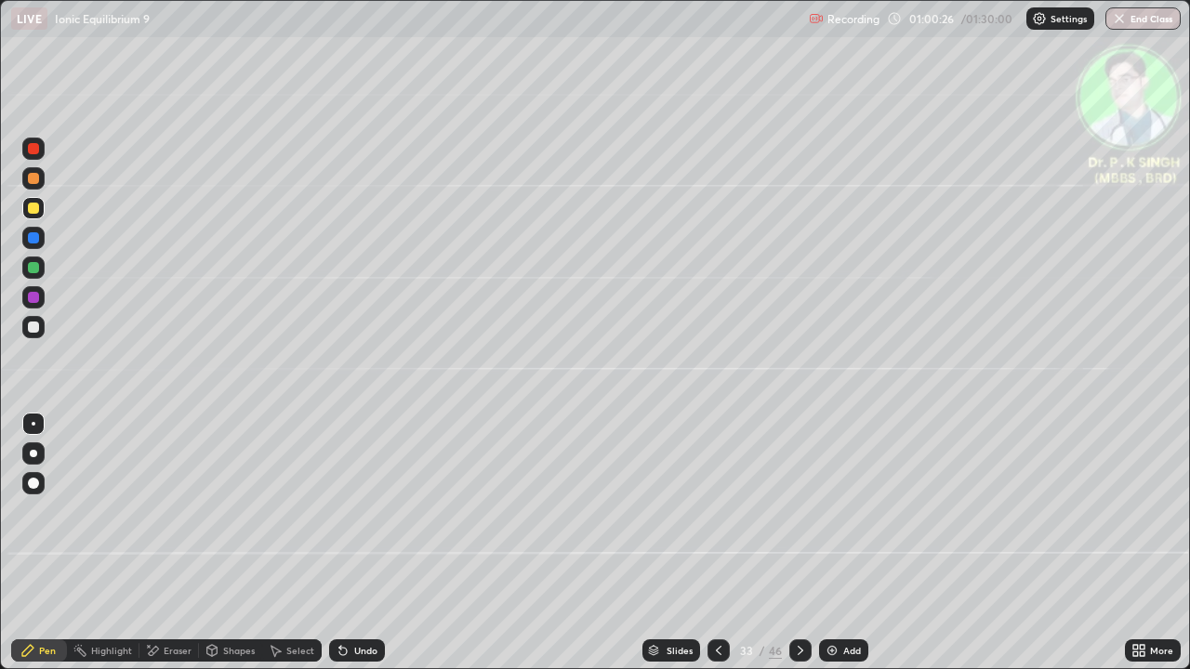
click at [714, 550] on icon at bounding box center [718, 650] width 15 height 15
click at [717, 550] on icon at bounding box center [718, 650] width 15 height 15
click at [711, 550] on icon at bounding box center [718, 650] width 15 height 15
click at [798, 550] on icon at bounding box center [800, 650] width 15 height 15
click at [797, 550] on icon at bounding box center [800, 650] width 15 height 15
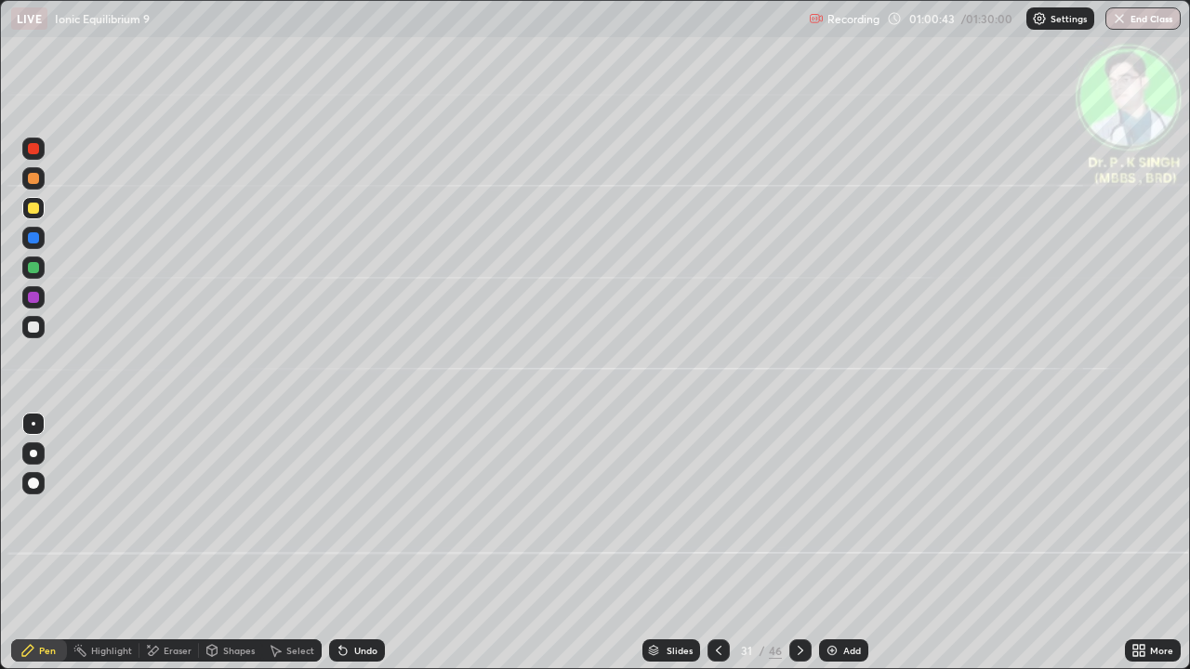
click at [800, 550] on icon at bounding box center [800, 650] width 15 height 15
click at [797, 550] on icon at bounding box center [800, 650] width 15 height 15
click at [798, 550] on icon at bounding box center [800, 650] width 15 height 15
click at [44, 235] on div at bounding box center [33, 238] width 22 height 22
click at [797, 550] on div at bounding box center [800, 650] width 22 height 22
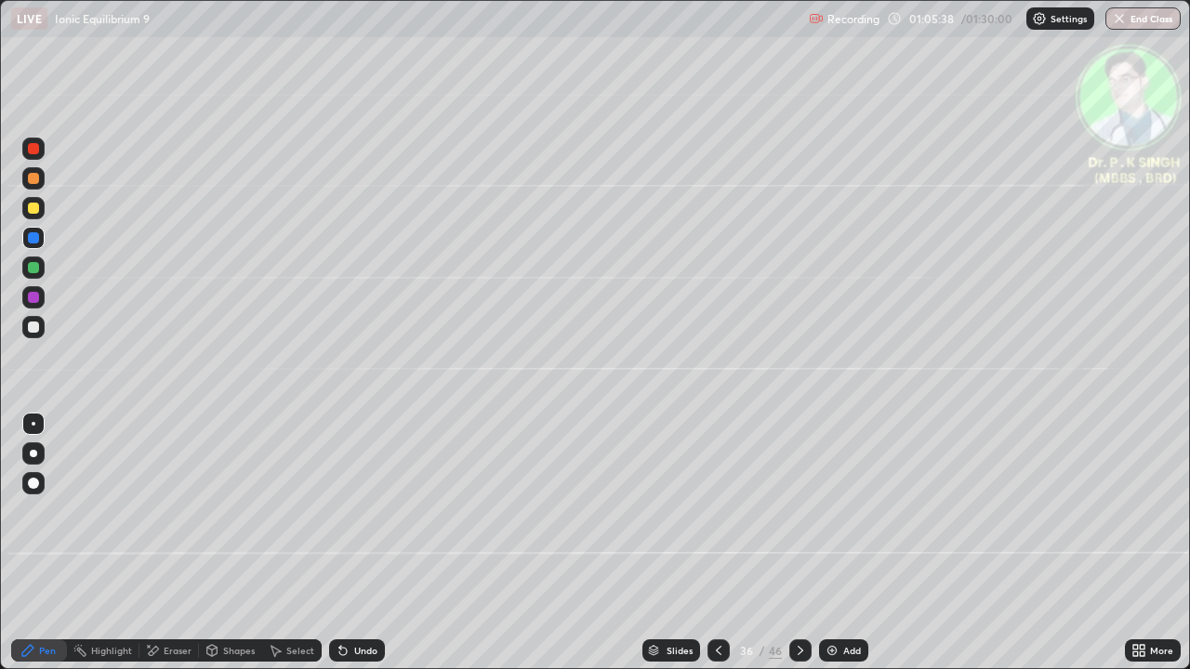
click at [797, 550] on icon at bounding box center [800, 650] width 15 height 15
click at [35, 214] on div at bounding box center [33, 208] width 22 height 22
click at [715, 550] on div at bounding box center [718, 650] width 22 height 22
click at [794, 550] on div at bounding box center [800, 650] width 22 height 37
click at [795, 550] on icon at bounding box center [800, 650] width 15 height 15
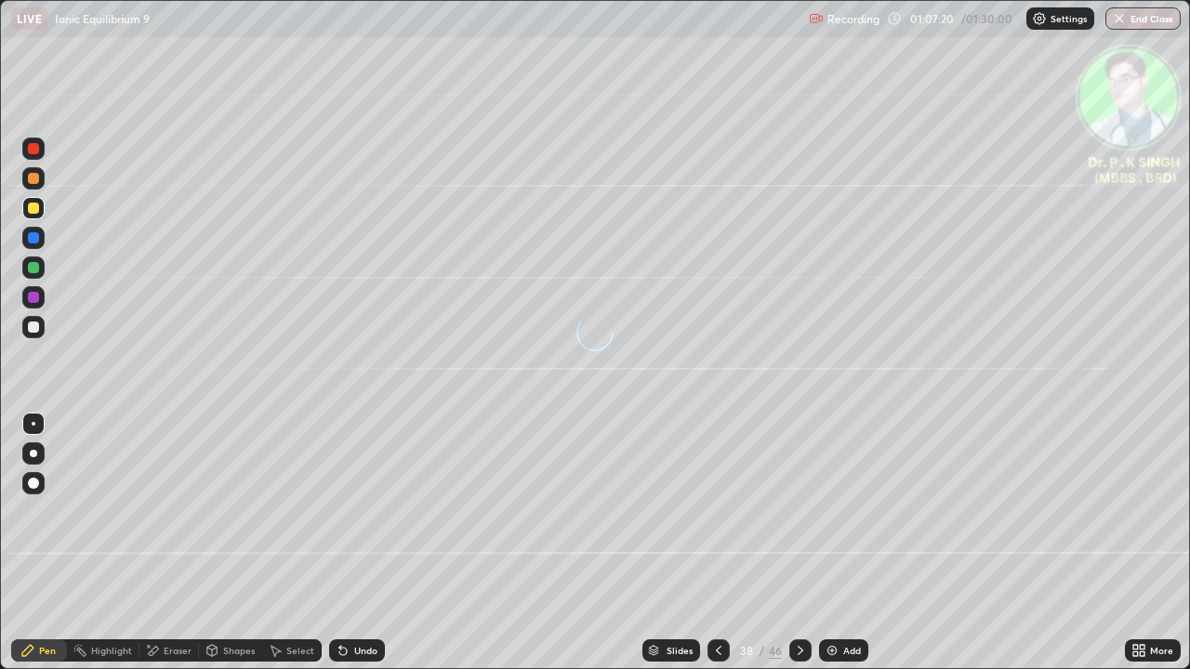
click at [38, 240] on div at bounding box center [33, 237] width 11 height 11
click at [35, 233] on div at bounding box center [33, 237] width 11 height 11
click at [800, 550] on div at bounding box center [800, 650] width 22 height 22
click at [43, 208] on div at bounding box center [33, 208] width 22 height 22
click at [799, 550] on icon at bounding box center [800, 650] width 15 height 15
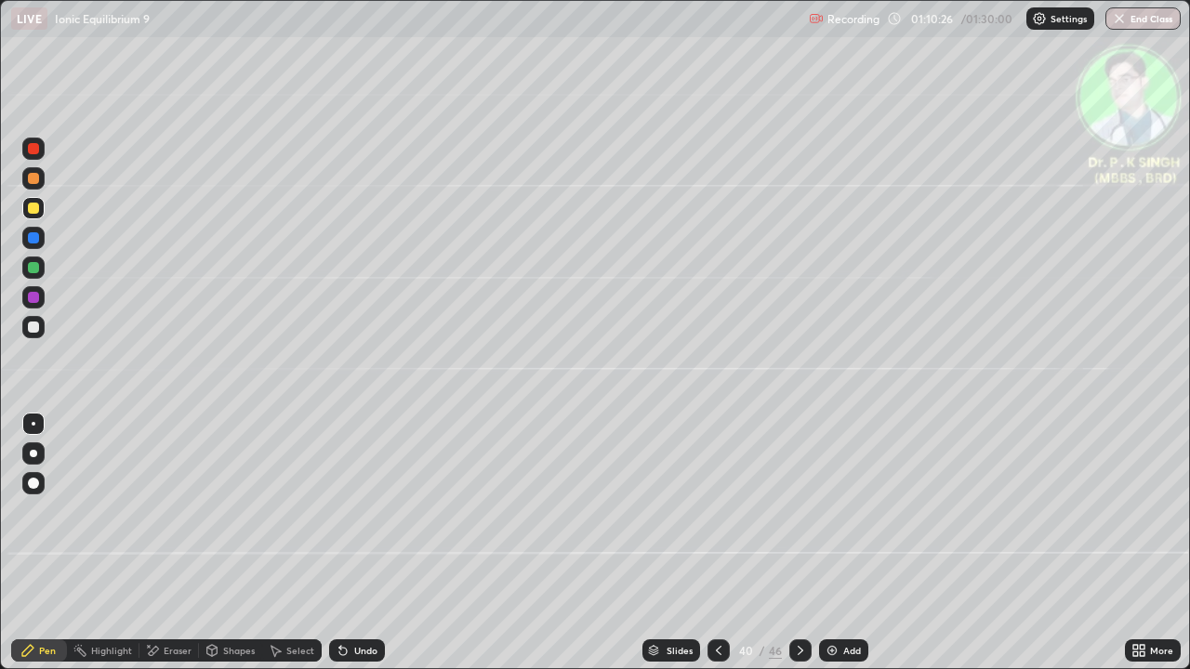
click at [37, 271] on div at bounding box center [33, 267] width 11 height 11
click at [793, 550] on icon at bounding box center [800, 650] width 15 height 15
click at [44, 208] on div at bounding box center [33, 208] width 22 height 22
click at [797, 550] on icon at bounding box center [800, 650] width 15 height 15
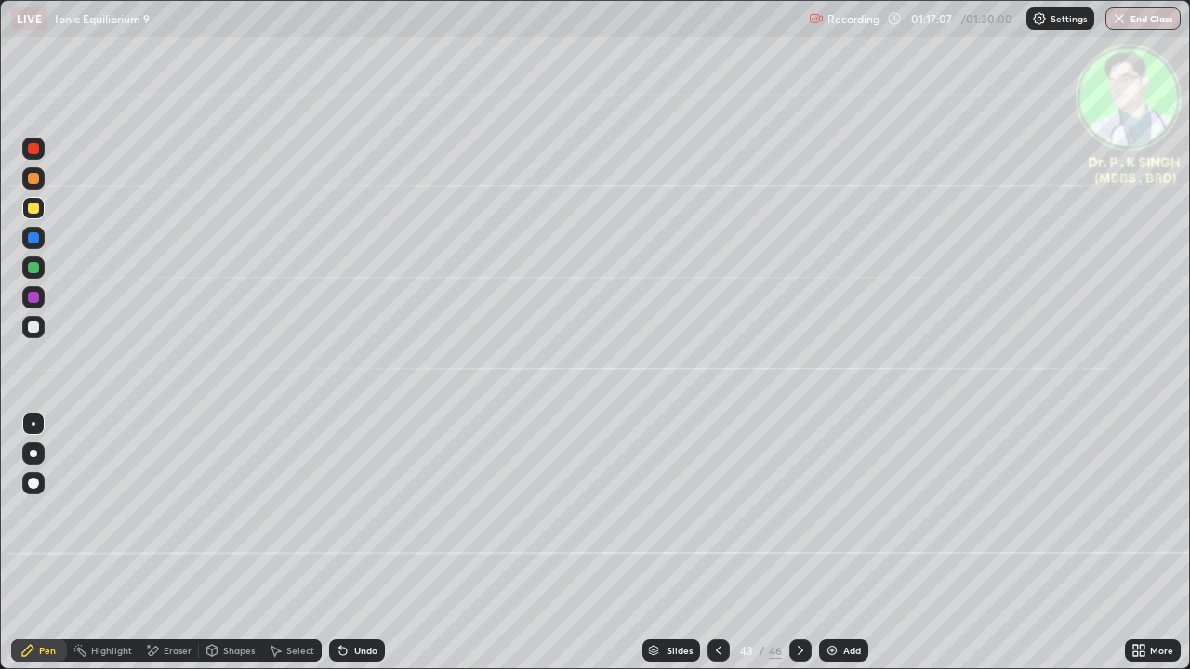
click at [160, 550] on div "Eraser" at bounding box center [168, 650] width 59 height 22
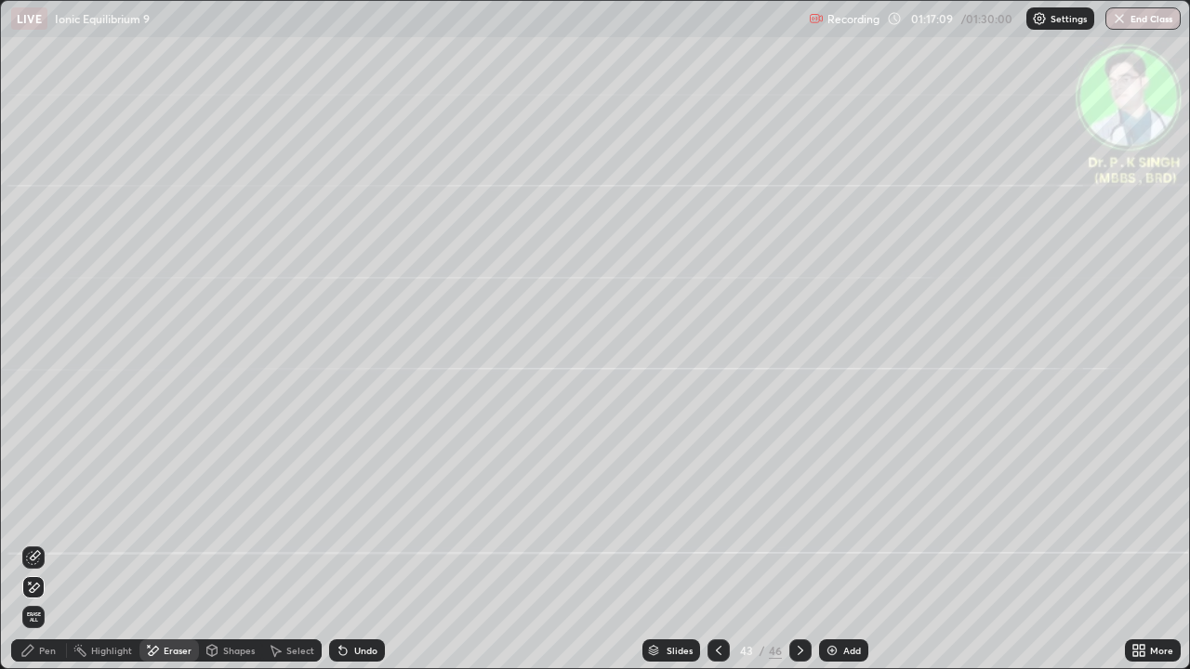
click at [35, 550] on icon at bounding box center [33, 588] width 15 height 16
click at [39, 550] on div "Pen" at bounding box center [47, 650] width 17 height 9
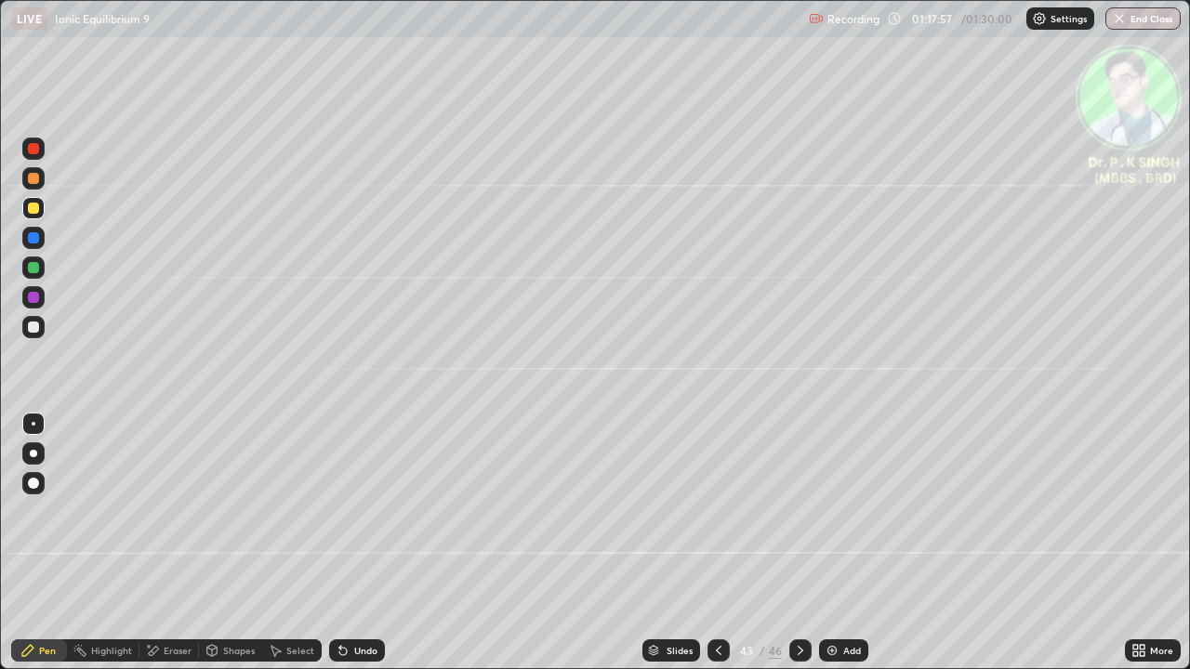
click at [798, 550] on icon at bounding box center [800, 650] width 15 height 15
click at [1160, 20] on button "End Class" at bounding box center [1142, 18] width 75 height 22
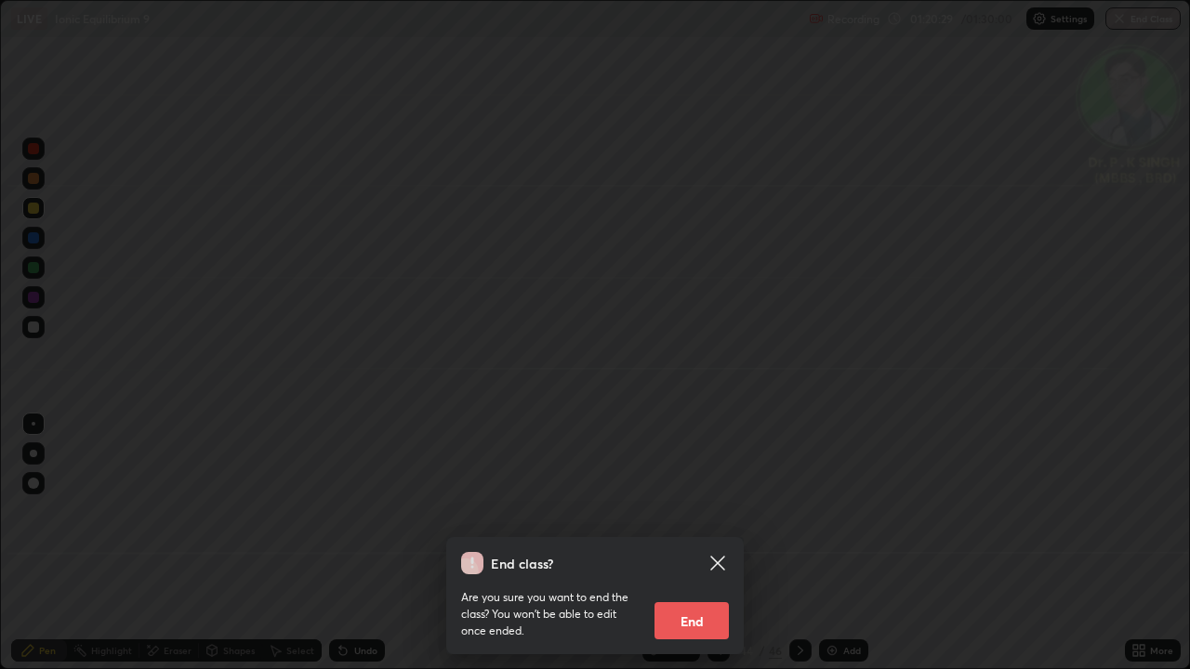
click at [686, 550] on button "End" at bounding box center [691, 620] width 74 height 37
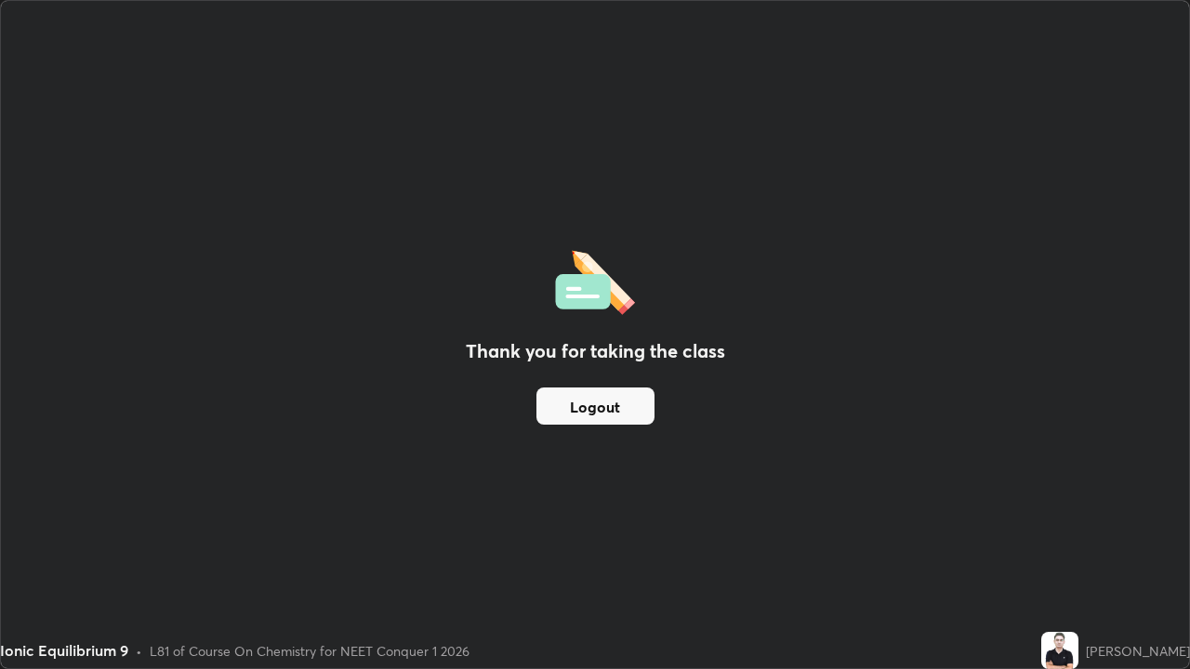
click at [630, 422] on button "Logout" at bounding box center [595, 406] width 118 height 37
click at [613, 417] on button "Logout" at bounding box center [595, 406] width 118 height 37
click at [611, 415] on button "Logout" at bounding box center [595, 406] width 118 height 37
click at [607, 418] on button "Logout" at bounding box center [595, 406] width 118 height 37
click at [596, 535] on div "Thank you for taking the class Logout" at bounding box center [595, 334] width 1188 height 667
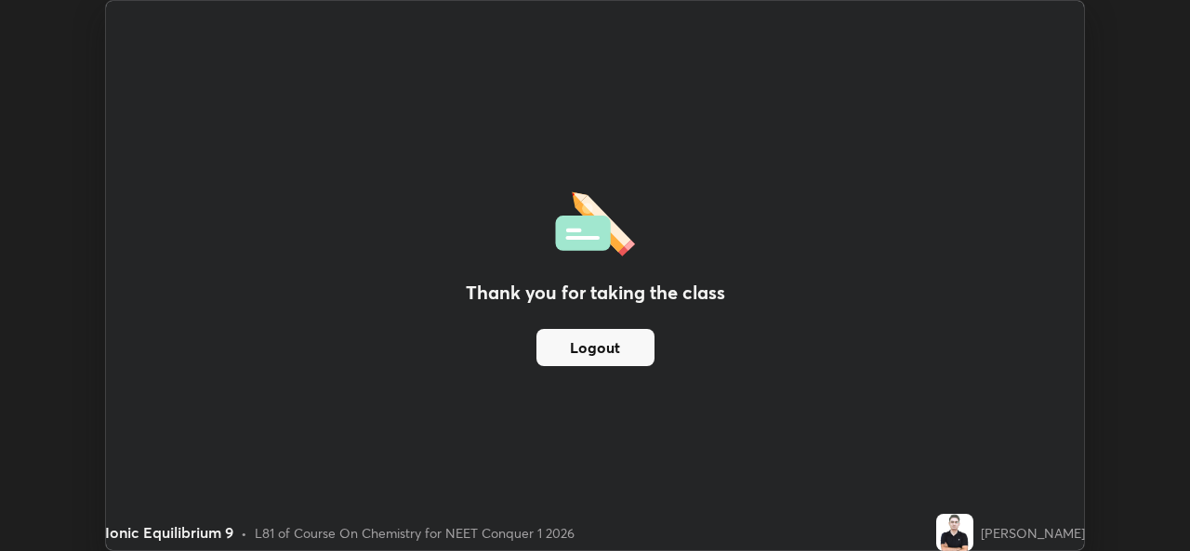
scroll to position [92394, 91755]
